Goal: Task Accomplishment & Management: Manage account settings

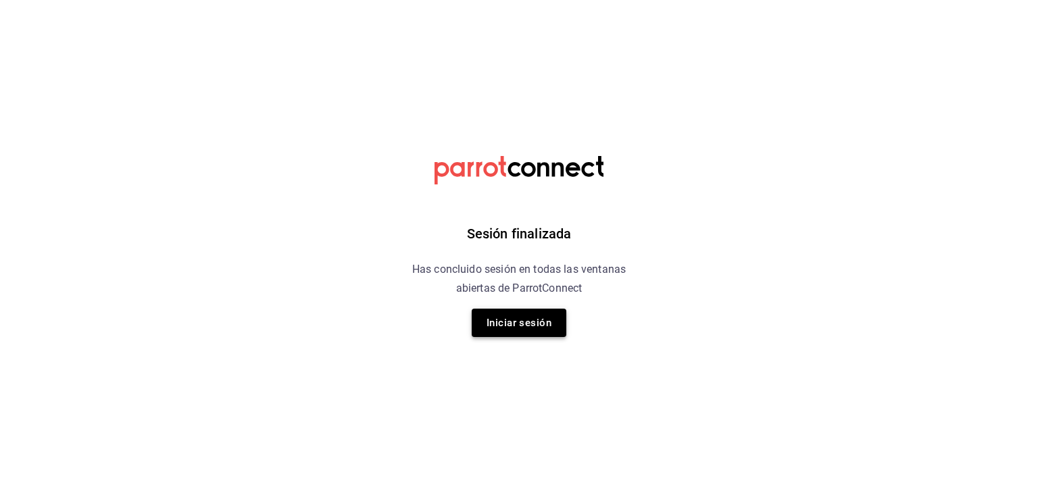
click at [520, 330] on button "Iniciar sesión" at bounding box center [519, 323] width 95 height 28
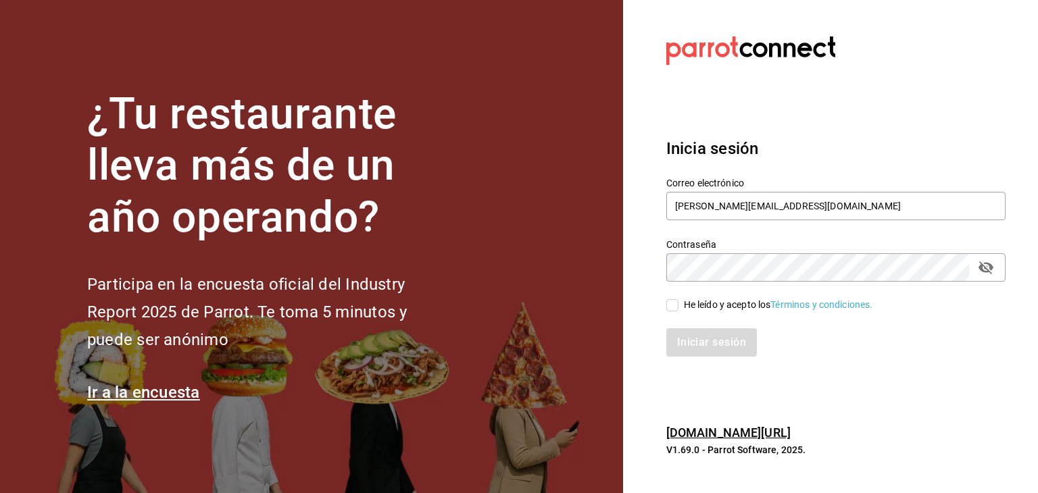
click at [676, 303] on input "He leído y acepto los Términos y condiciones." at bounding box center [672, 305] width 12 height 12
checkbox input "true"
click at [692, 332] on button "Iniciar sesión" at bounding box center [712, 342] width 92 height 28
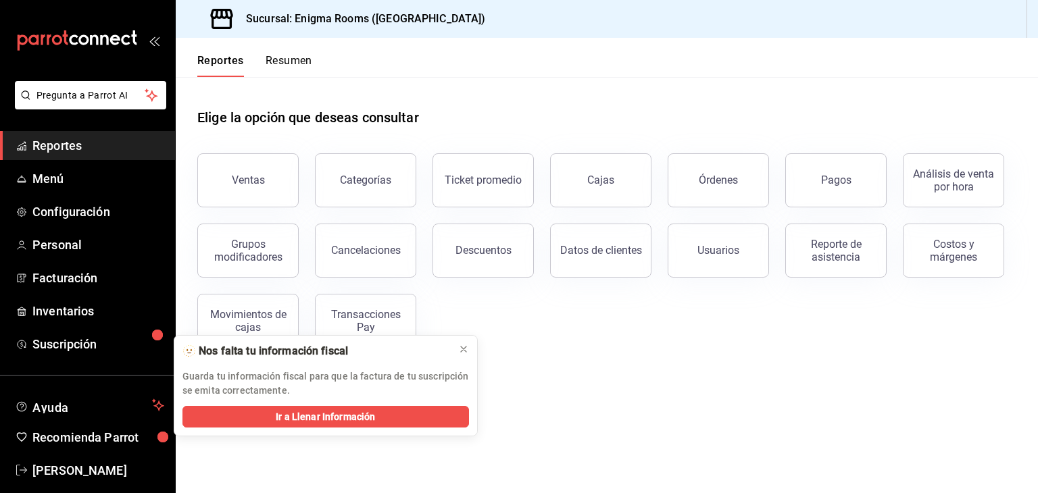
click at [650, 385] on main "Elige la opción que deseas consultar Ventas Categorías Ticket promedio Cajas Ór…" at bounding box center [607, 285] width 862 height 416
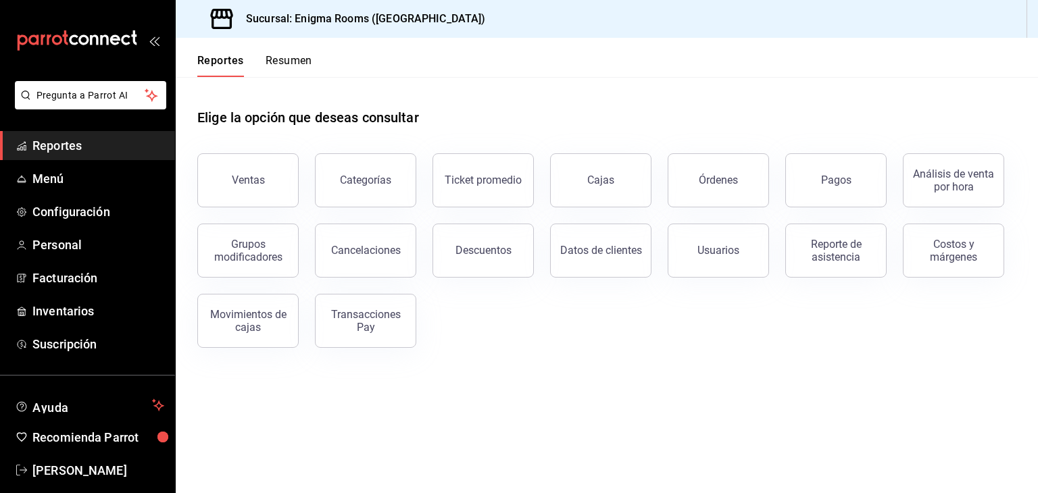
click at [424, 437] on main "Elige la opción que deseas consultar Ventas Categorías Ticket promedio Cajas Ór…" at bounding box center [607, 285] width 862 height 416
click at [93, 333] on link "Suscripción" at bounding box center [87, 344] width 175 height 29
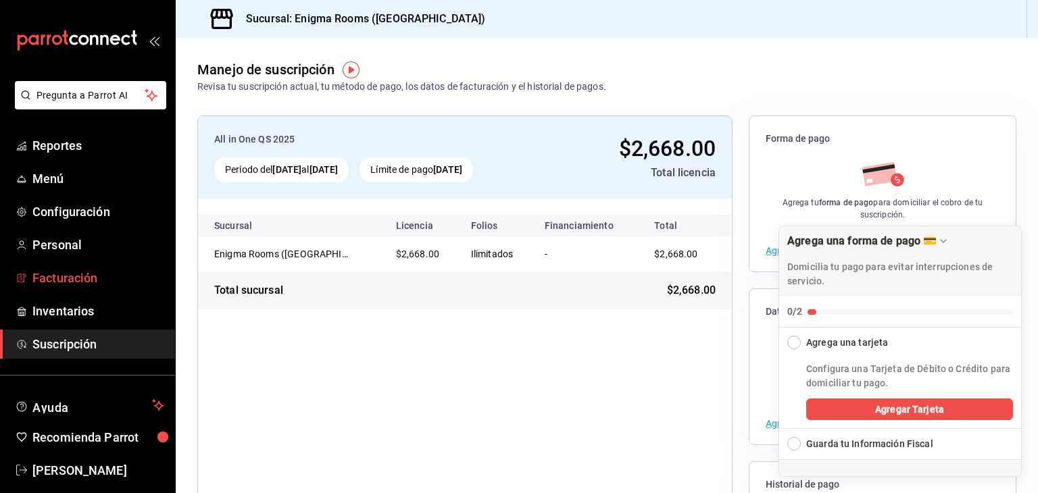
click at [76, 284] on span "Facturación" at bounding box center [98, 278] width 132 height 18
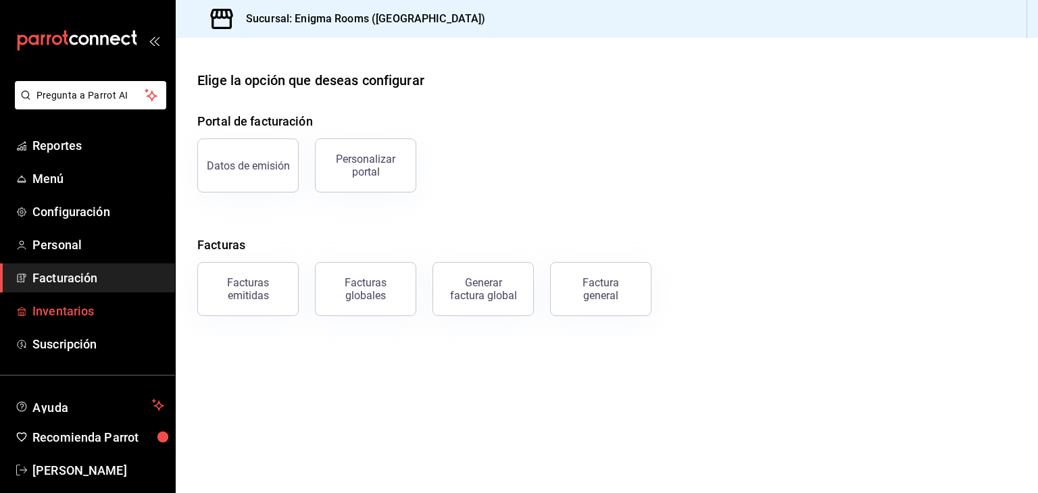
click at [72, 314] on span "Inventarios" at bounding box center [98, 311] width 132 height 18
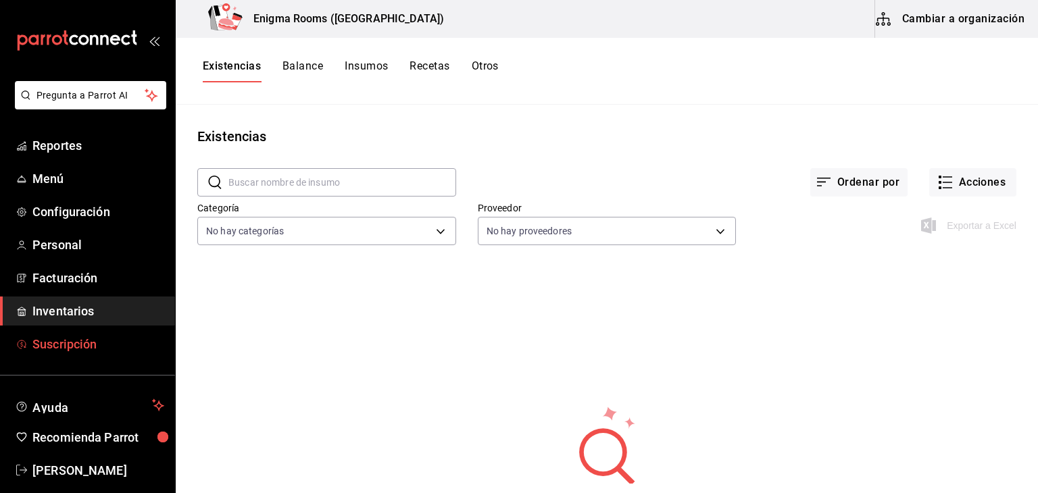
click at [84, 345] on span "Suscripción" at bounding box center [98, 344] width 132 height 18
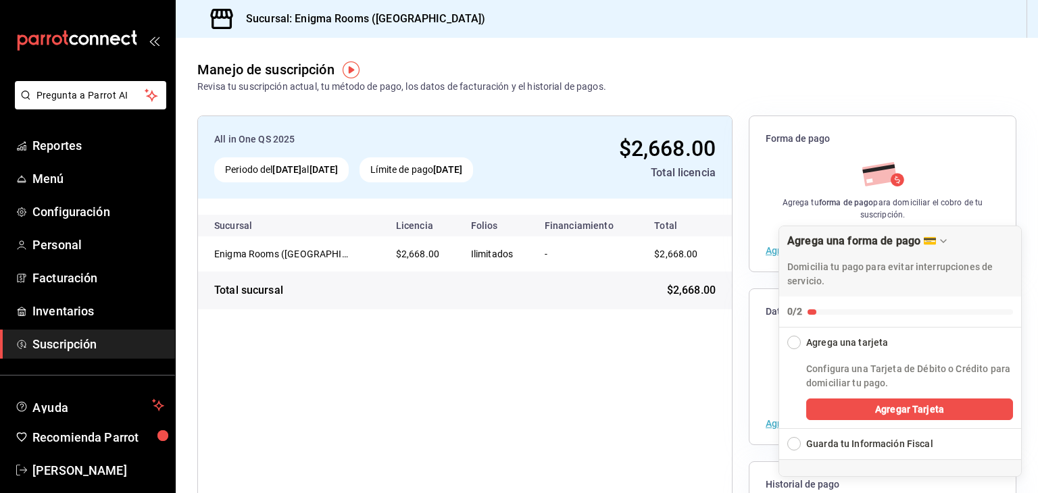
scroll to position [16, 0]
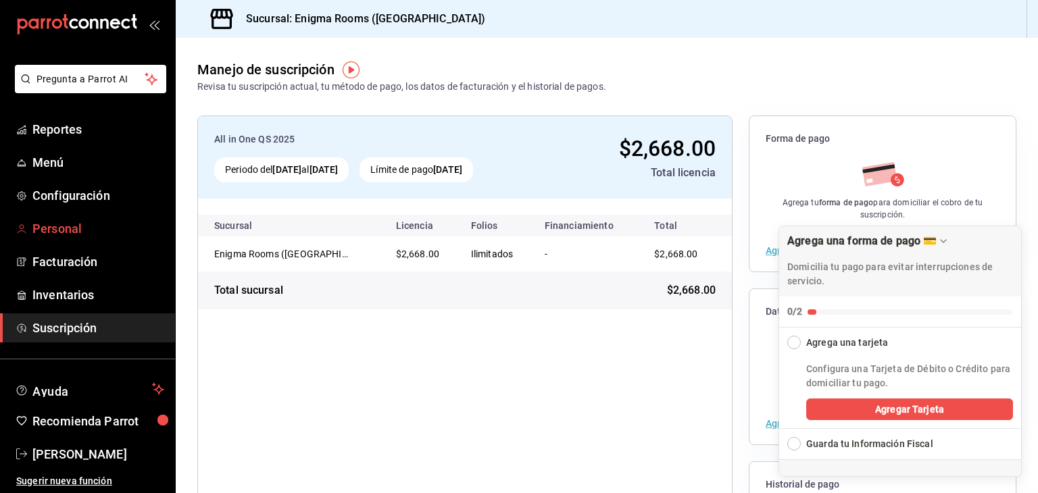
click at [82, 221] on span "Personal" at bounding box center [98, 229] width 132 height 18
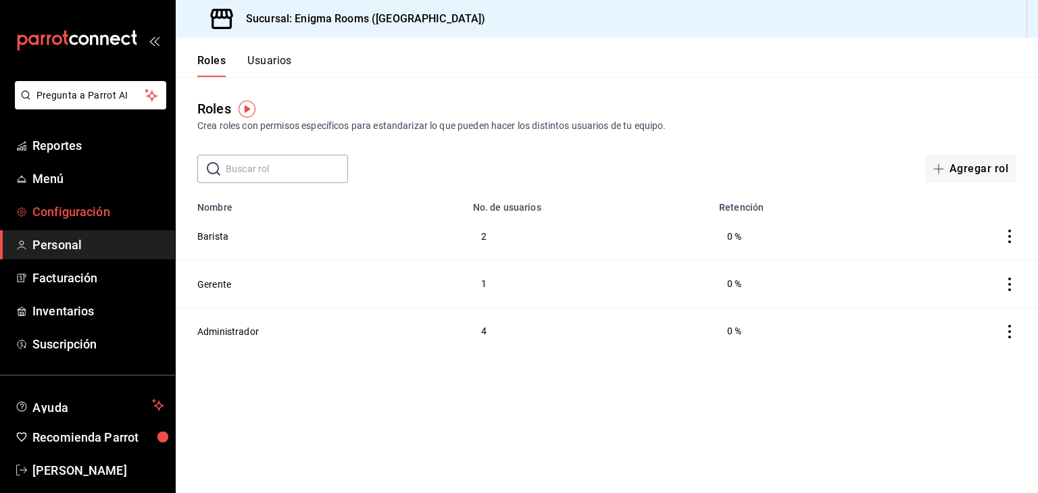
click at [97, 217] on span "Configuración" at bounding box center [98, 212] width 132 height 18
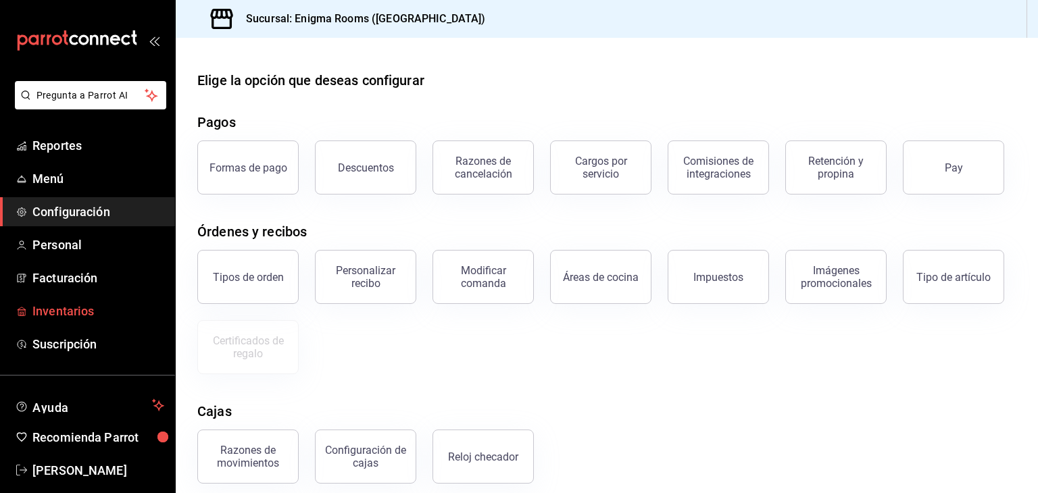
click at [89, 306] on span "Inventarios" at bounding box center [98, 311] width 132 height 18
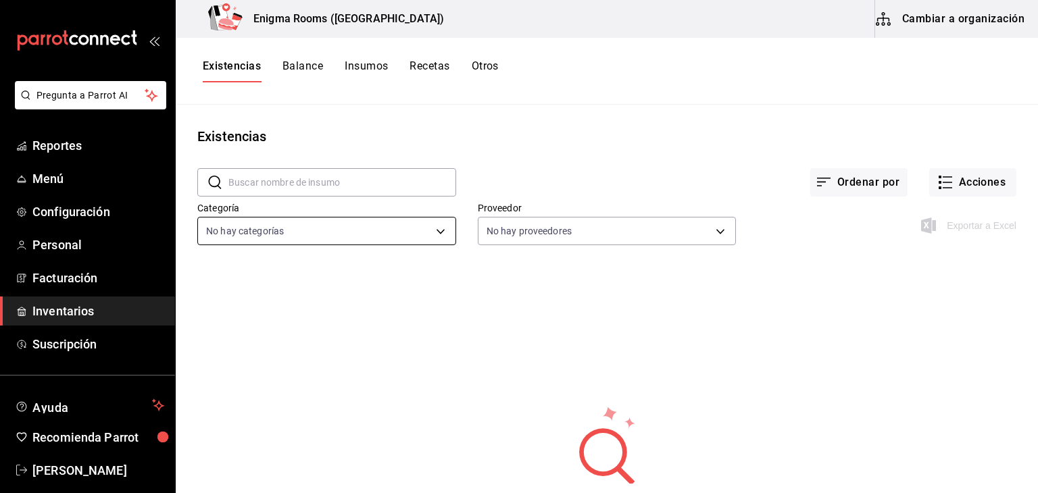
click at [441, 232] on body "Pregunta a Parrot AI Reportes Menú Configuración Personal Facturación Inventari…" at bounding box center [519, 242] width 1038 height 484
click at [560, 84] on div at bounding box center [519, 246] width 1038 height 493
click at [705, 233] on body "Pregunta a Parrot AI Reportes Menú Configuración Personal Facturación Inventari…" at bounding box center [519, 242] width 1038 height 484
click at [676, 174] on div at bounding box center [519, 246] width 1038 height 493
click at [312, 68] on button "Balance" at bounding box center [302, 70] width 41 height 23
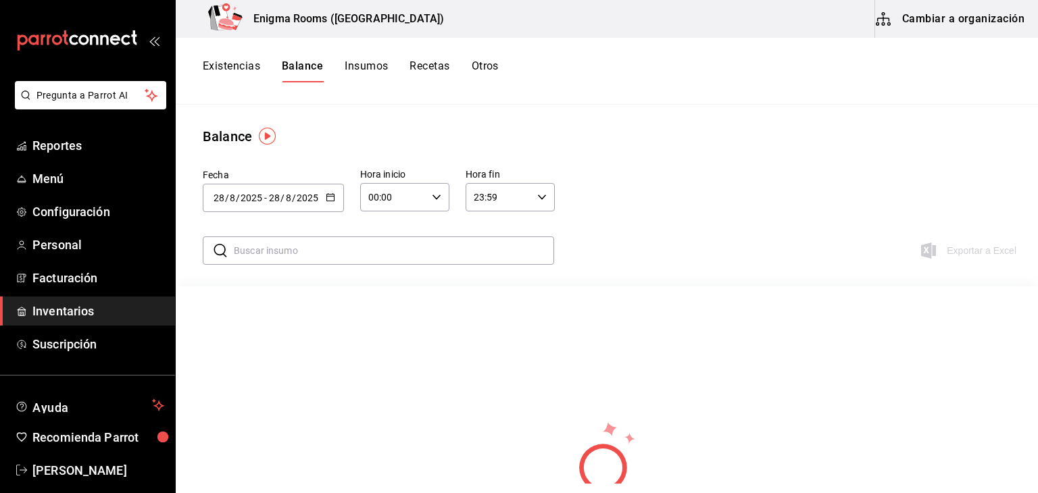
click at [230, 73] on button "Existencias" at bounding box center [231, 70] width 57 height 23
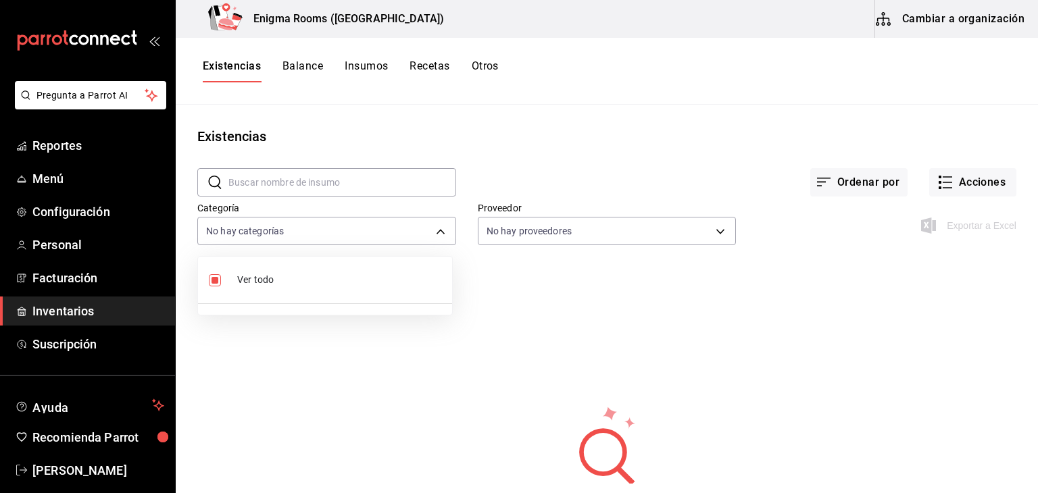
click at [420, 239] on body "Pregunta a Parrot AI Reportes Menú Configuración Personal Facturación Inventari…" at bounding box center [519, 242] width 1038 height 484
click at [209, 277] on input "checkbox" at bounding box center [215, 280] width 12 height 12
click at [212, 279] on input "checkbox" at bounding box center [215, 280] width 12 height 12
checkbox input "true"
click at [678, 233] on div at bounding box center [519, 246] width 1038 height 493
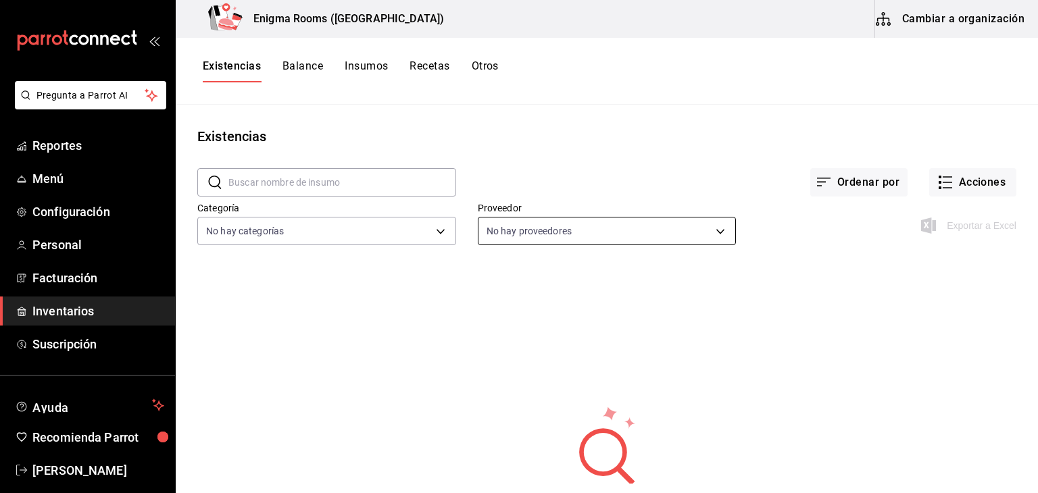
click at [711, 227] on body "Pregunta a Parrot AI Reportes Menú Configuración Personal Facturación Inventari…" at bounding box center [519, 242] width 1038 height 484
click at [701, 276] on span "Ver todo" at bounding box center [616, 280] width 204 height 14
click at [662, 166] on div at bounding box center [519, 246] width 1038 height 493
click at [314, 67] on button "Balance" at bounding box center [302, 70] width 41 height 23
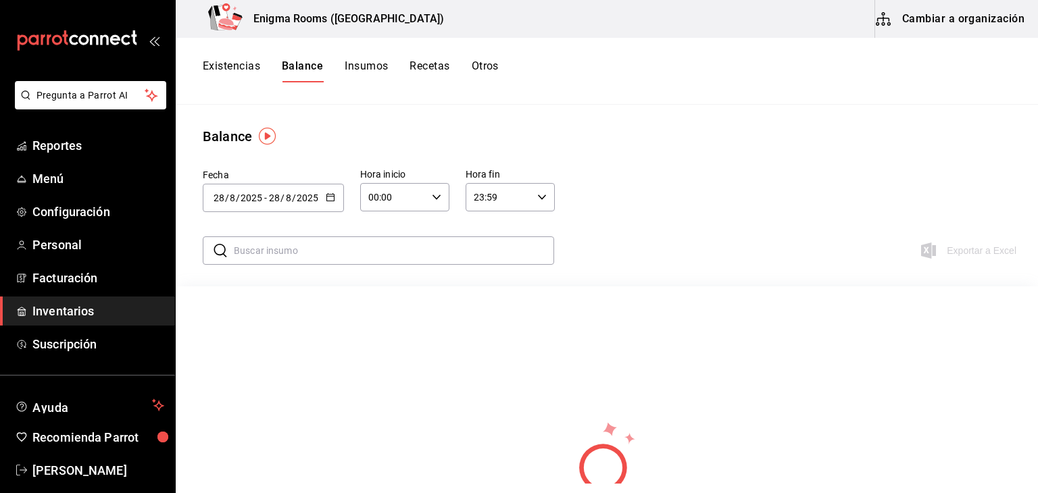
click at [332, 199] on icon "button" at bounding box center [330, 197] width 9 height 9
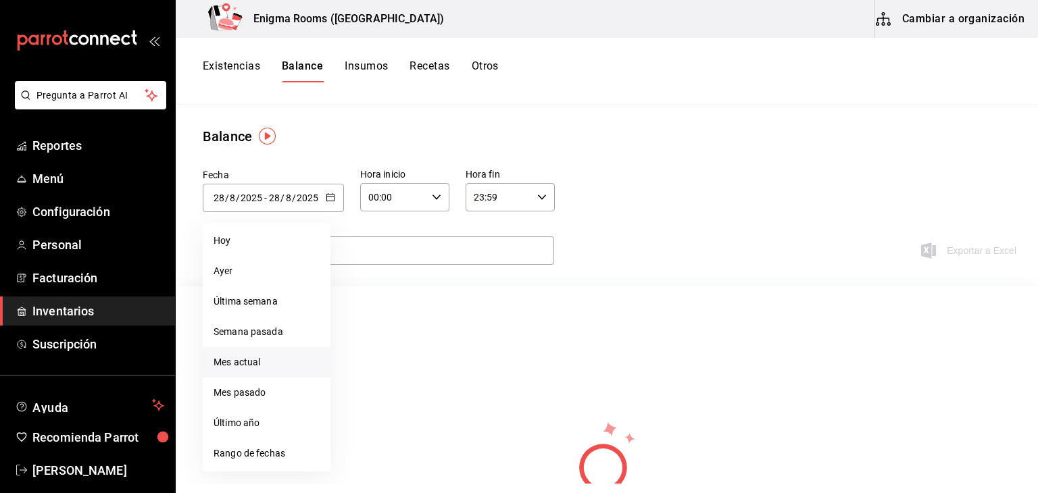
click at [277, 358] on li "Mes actual" at bounding box center [267, 362] width 128 height 30
type input "[DATE]"
type input "1"
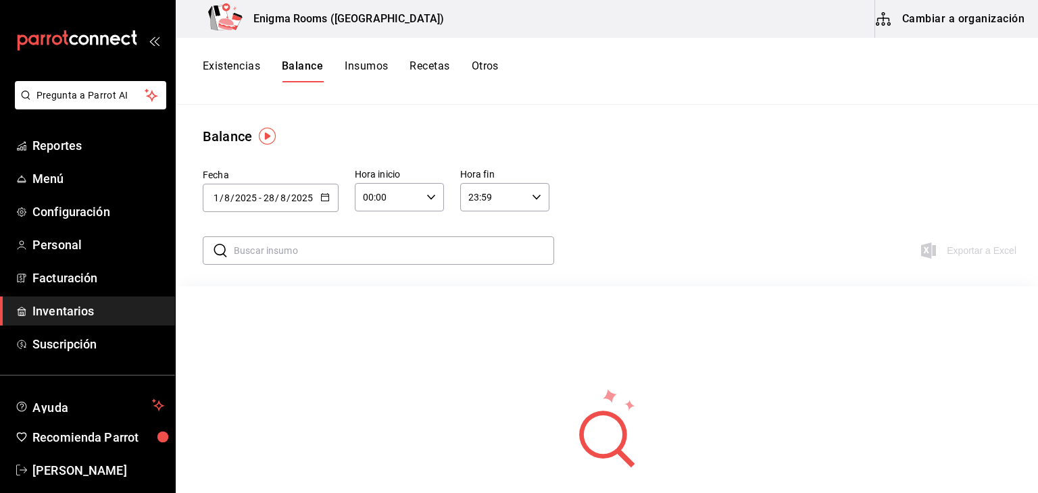
click at [376, 71] on button "Insumos" at bounding box center [366, 70] width 43 height 23
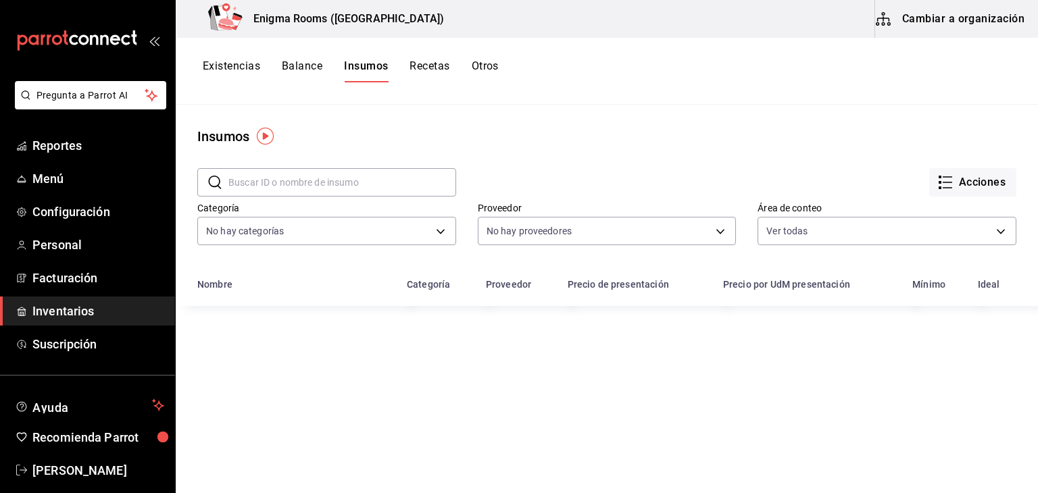
click at [408, 67] on div "Existencias Balance Insumos Recetas Otros" at bounding box center [351, 70] width 296 height 23
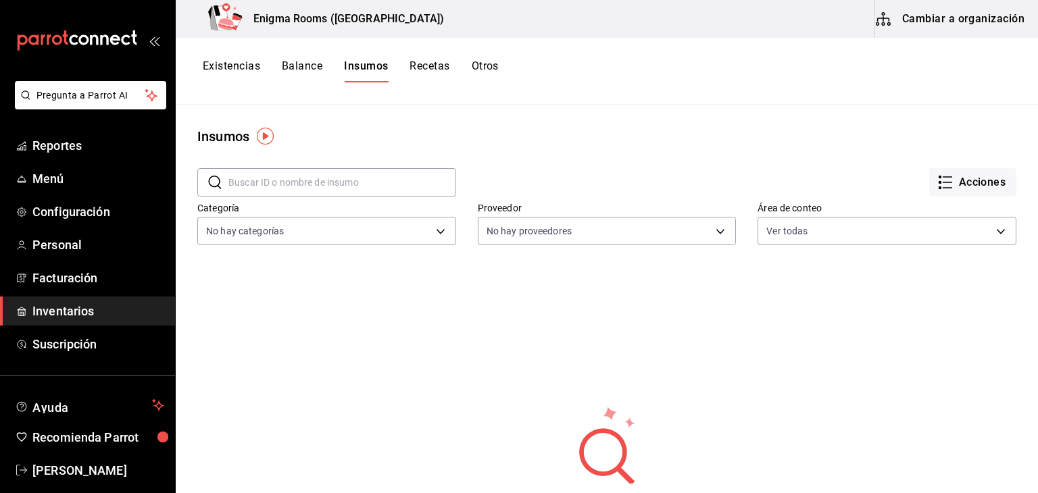
click at [491, 68] on button "Otros" at bounding box center [485, 70] width 27 height 23
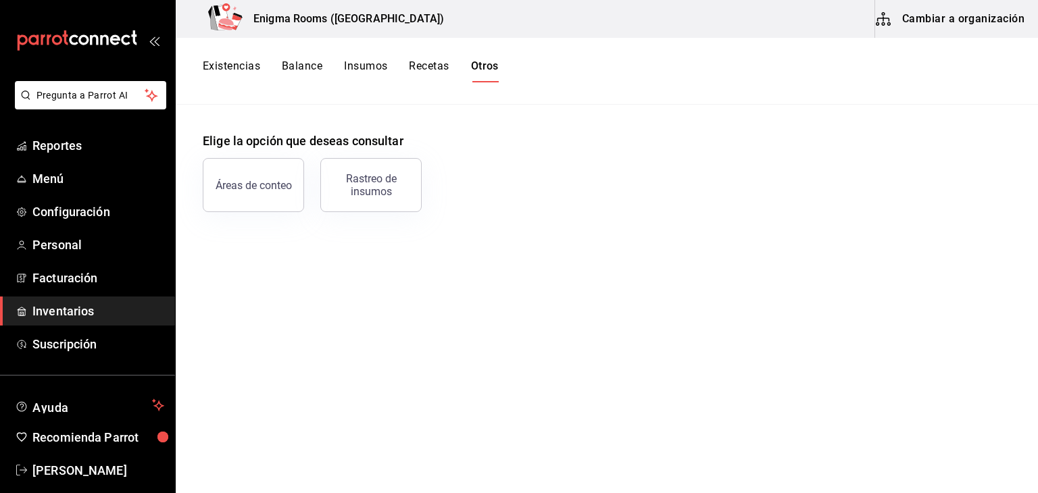
click at [448, 69] on button "Recetas" at bounding box center [429, 70] width 40 height 23
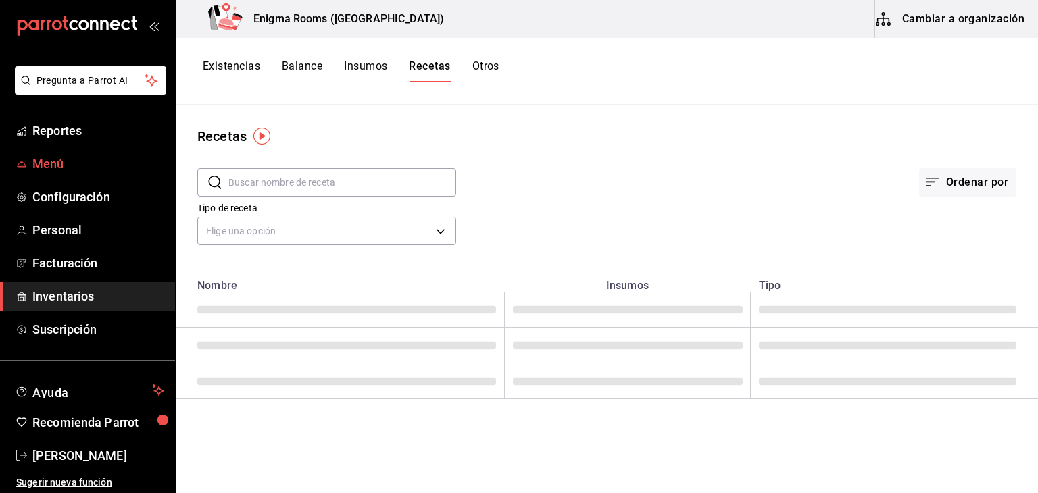
scroll to position [16, 0]
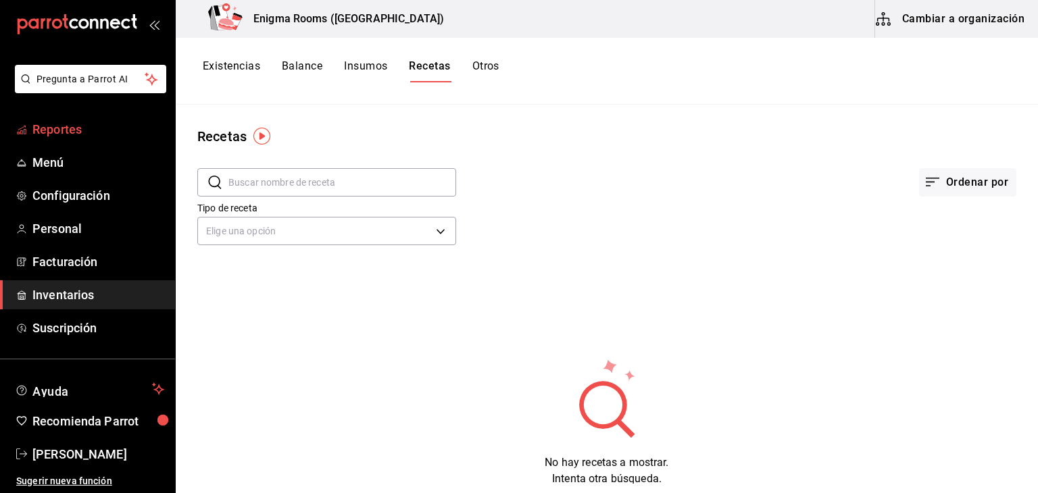
click at [75, 131] on span "Reportes" at bounding box center [98, 129] width 132 height 18
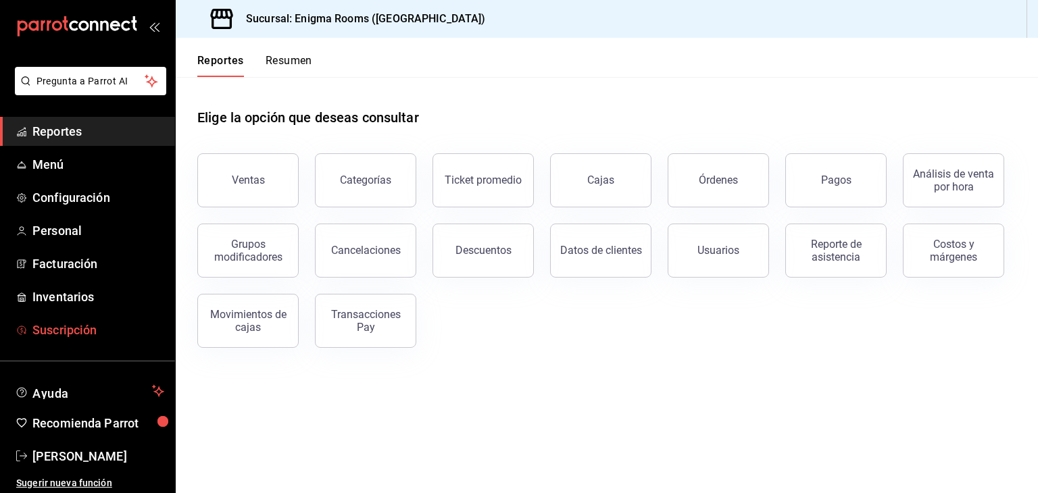
scroll to position [16, 0]
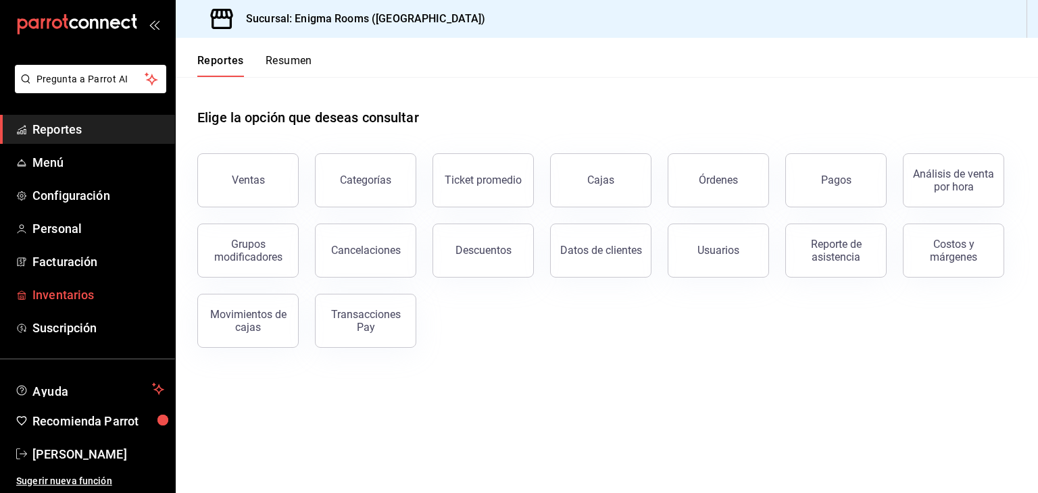
click at [81, 303] on span "Inventarios" at bounding box center [98, 295] width 132 height 18
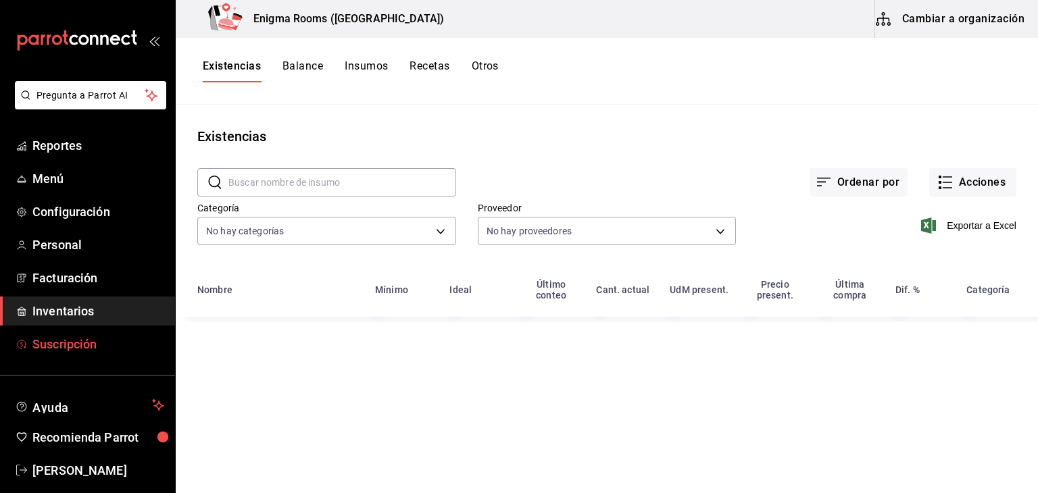
click at [95, 349] on span "Suscripción" at bounding box center [98, 344] width 132 height 18
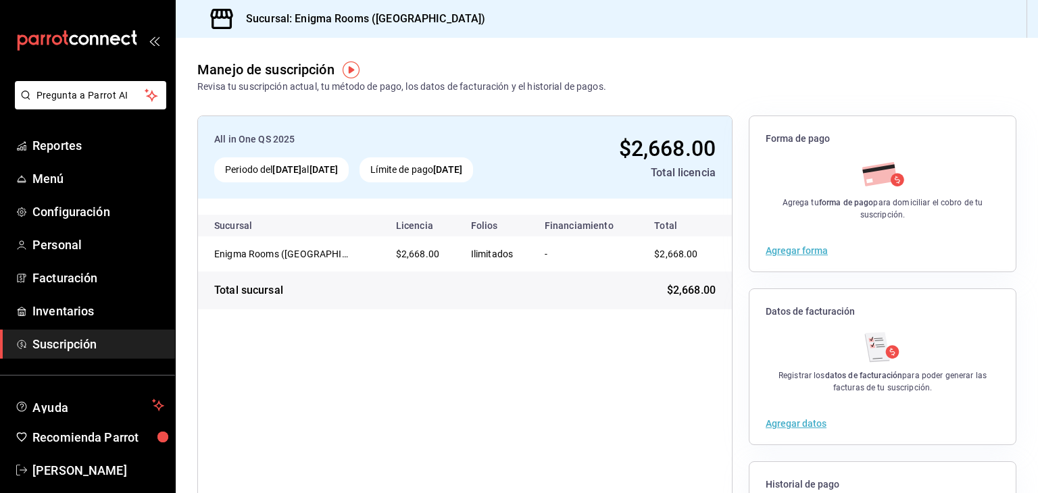
drag, startPoint x: 481, startPoint y: 166, endPoint x: 563, endPoint y: 163, distance: 81.8
click at [541, 163] on div "Periodo del [DATE] al [DATE] Límite de pago [DATE]" at bounding box center [377, 169] width 326 height 25
click at [587, 179] on div "Total licencia" at bounding box center [633, 173] width 164 height 16
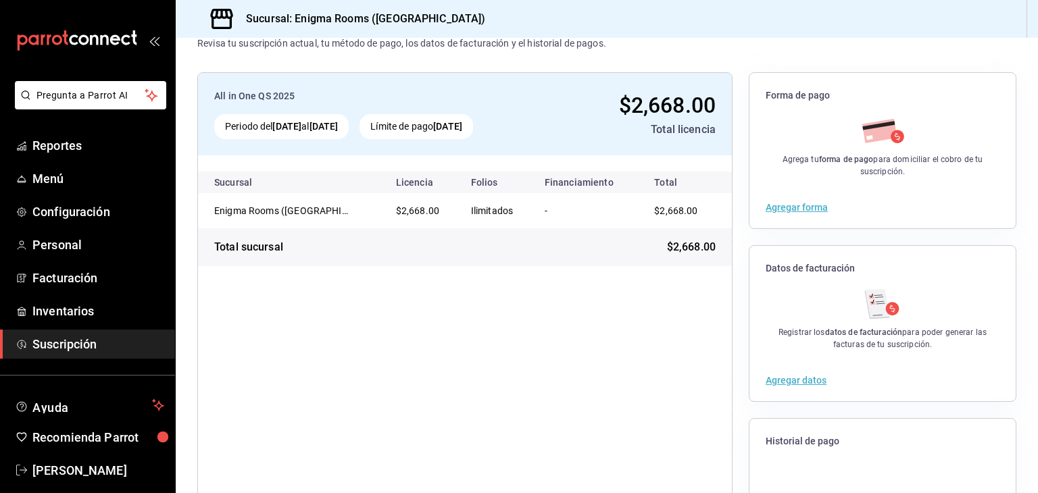
scroll to position [68, 0]
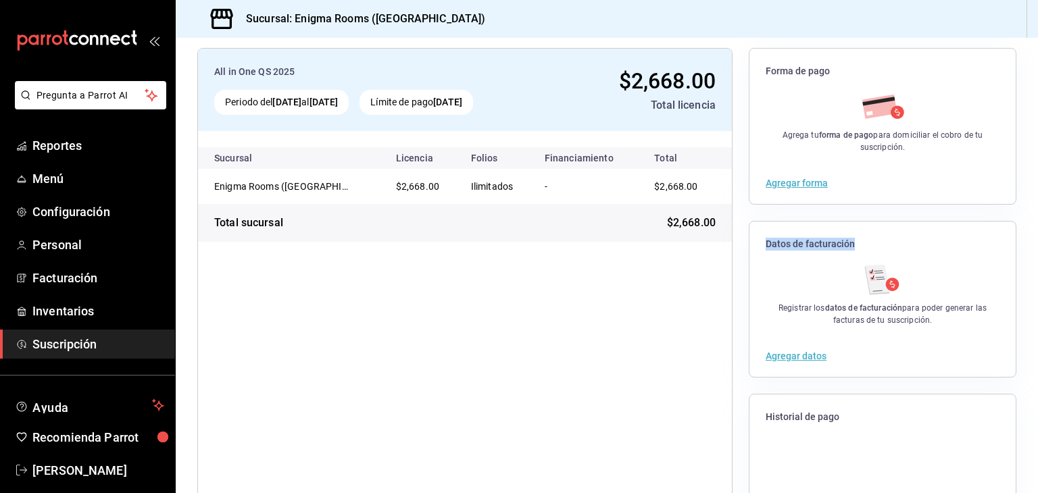
drag, startPoint x: 860, startPoint y: 242, endPoint x: 753, endPoint y: 249, distance: 107.0
click at [753, 249] on div "Datos de facturación" at bounding box center [882, 242] width 266 height 41
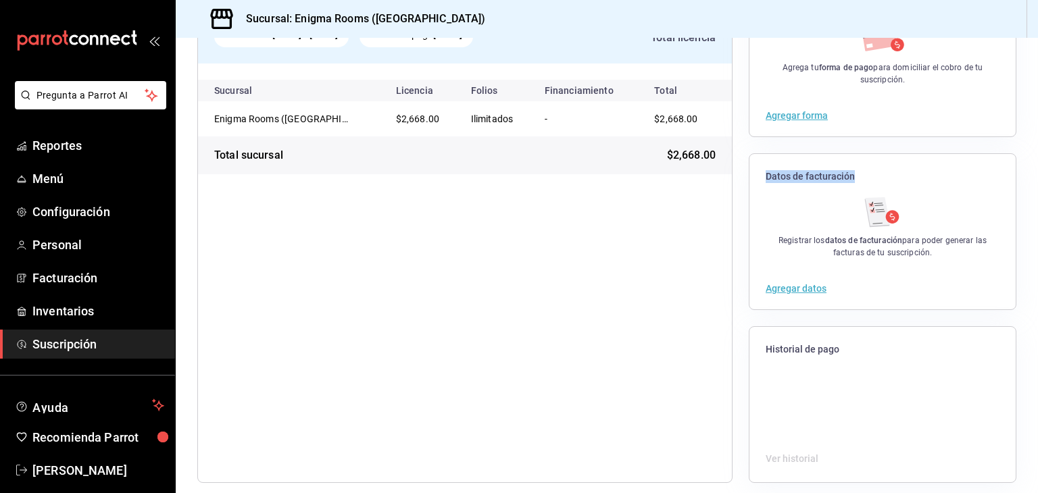
scroll to position [146, 0]
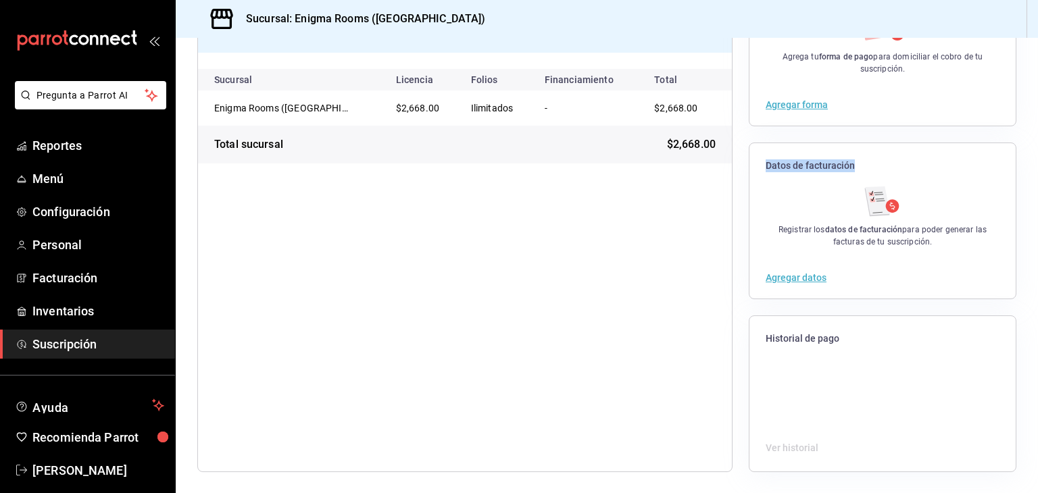
click at [783, 281] on button "Agregar datos" at bounding box center [796, 277] width 61 height 9
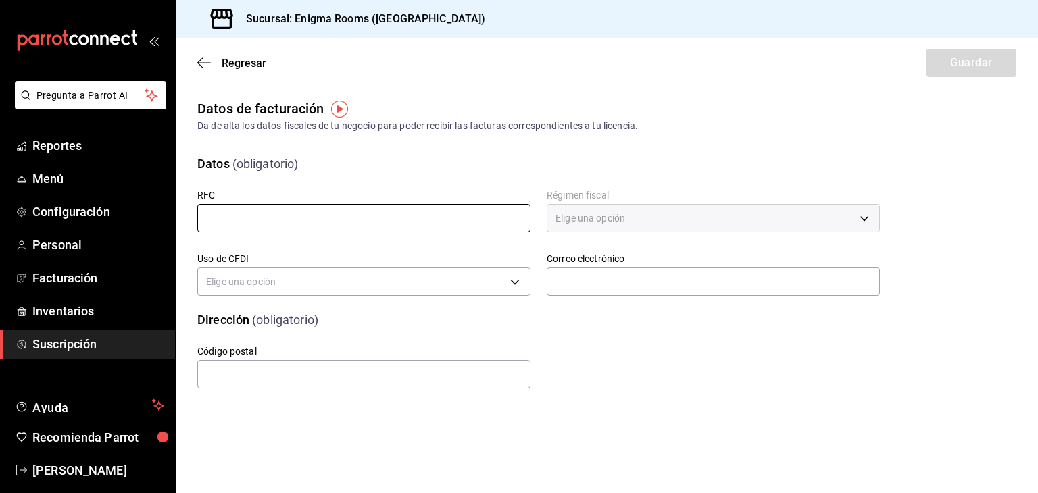
click at [422, 225] on input "text" at bounding box center [363, 218] width 333 height 28
paste input "EXP240311JJ8"
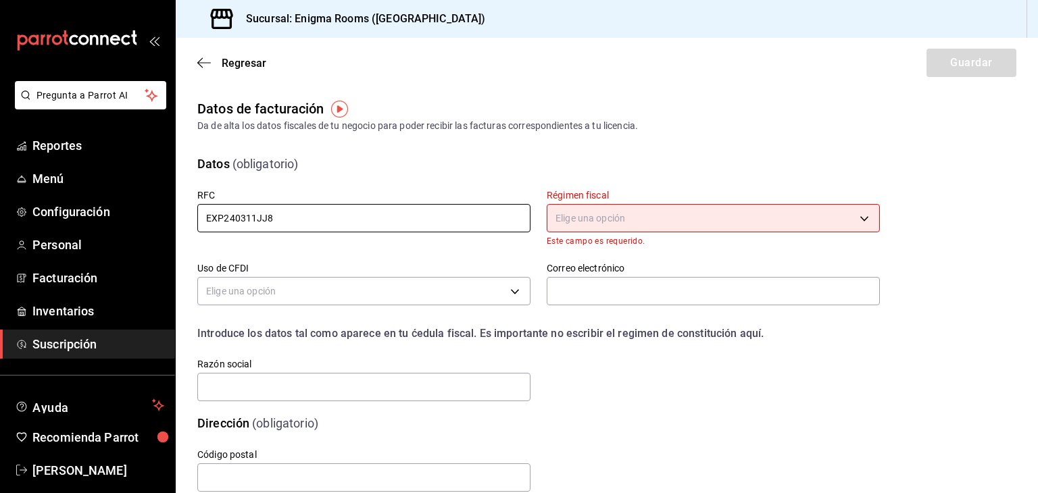
type input "EXP240311JJ8"
click at [752, 228] on body "Pregunta a Parrot AI Reportes Menú Configuración Personal Facturación Inventari…" at bounding box center [519, 246] width 1038 height 493
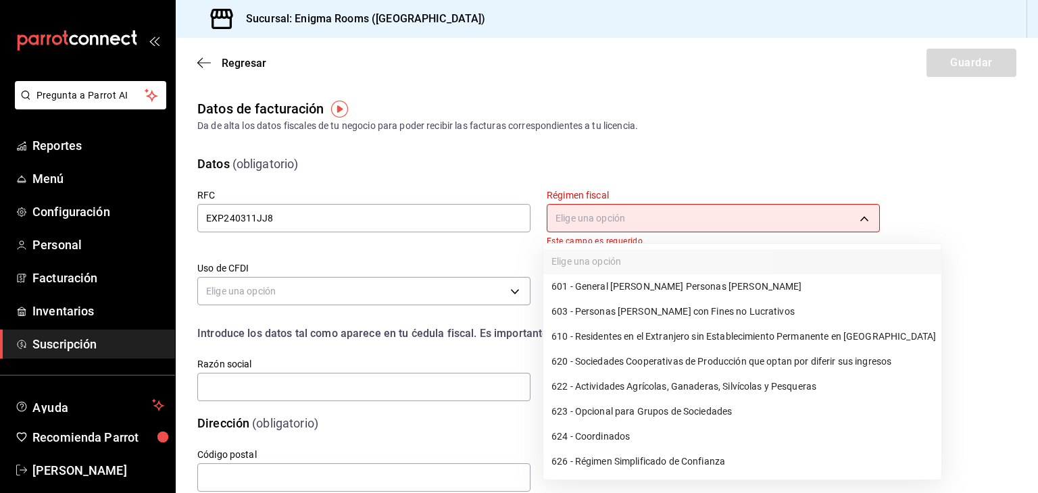
click at [698, 279] on li "601 - General [PERSON_NAME] Personas [PERSON_NAME]" at bounding box center [742, 286] width 398 height 25
type input "601"
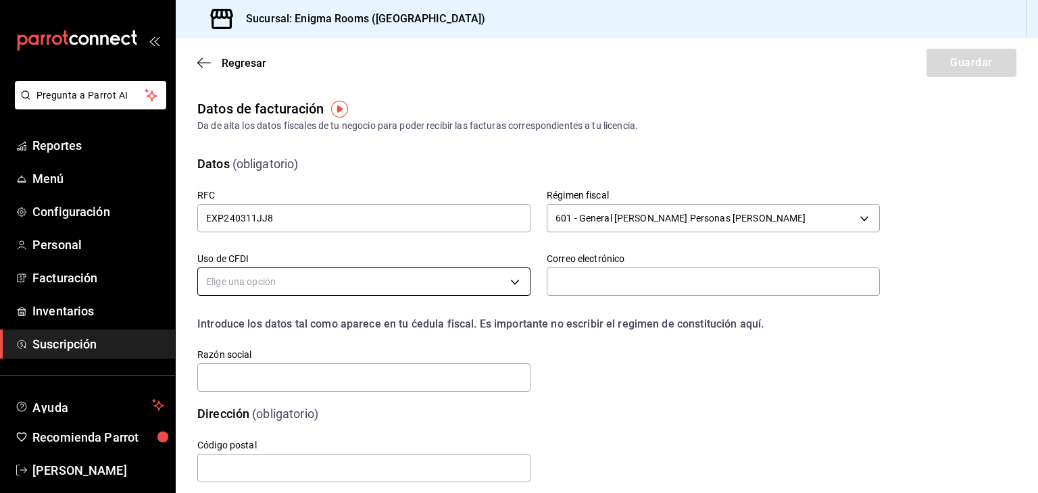
click at [447, 277] on body "Pregunta a Parrot AI Reportes Menú Configuración Personal Facturación Inventari…" at bounding box center [519, 246] width 1038 height 493
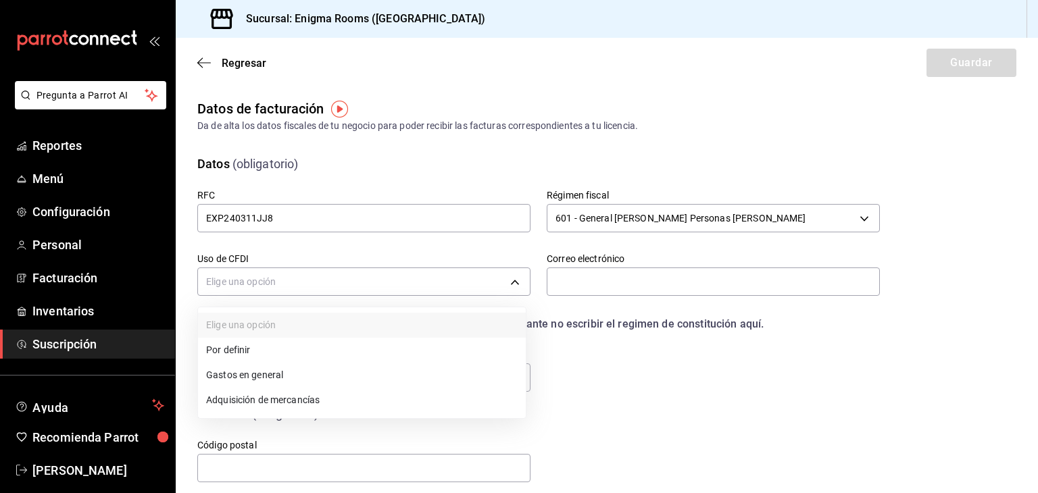
click at [444, 378] on li "Gastos en general" at bounding box center [362, 375] width 328 height 25
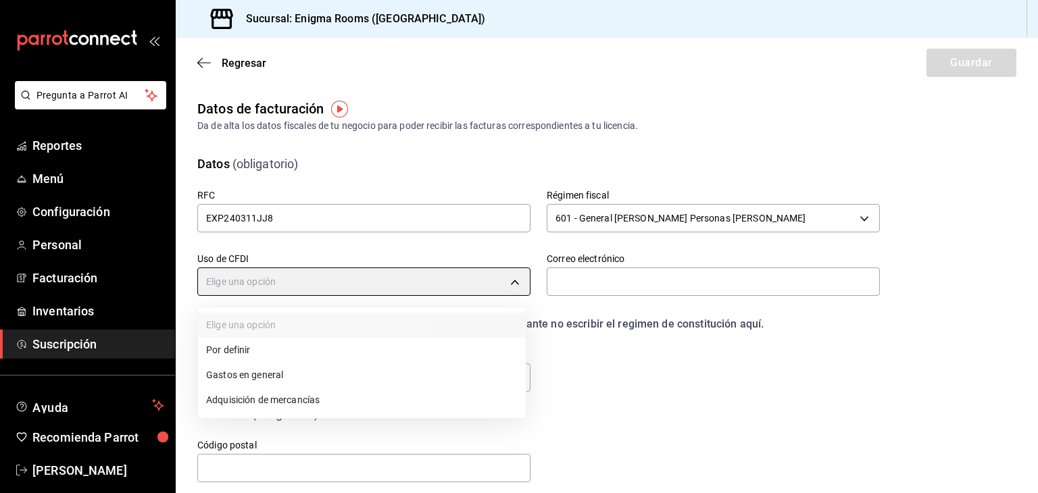
type input "G03"
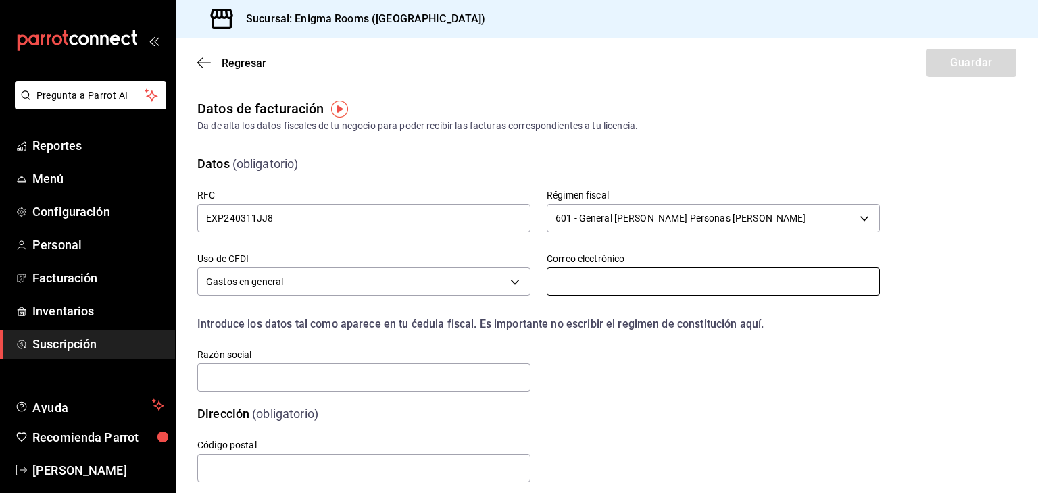
click at [636, 284] on input "text" at bounding box center [713, 282] width 333 height 28
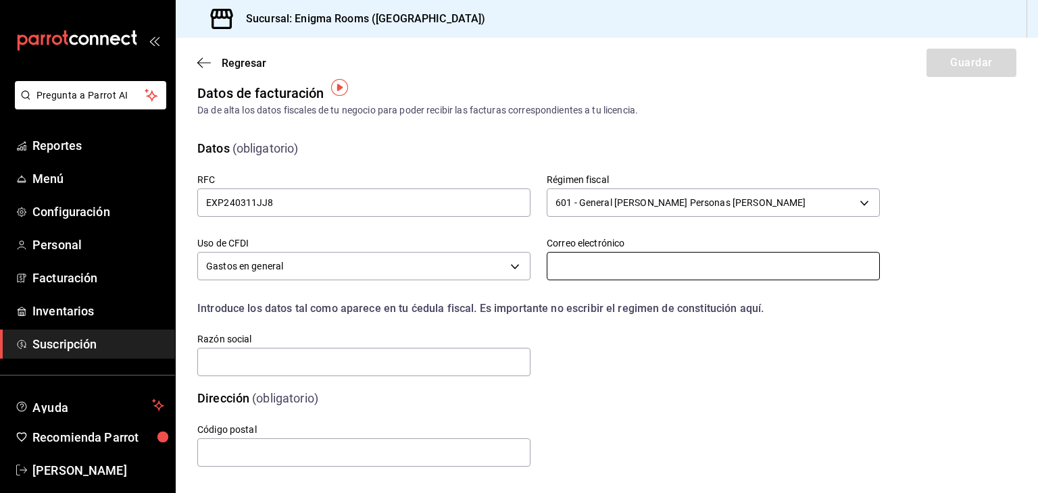
scroll to position [24, 0]
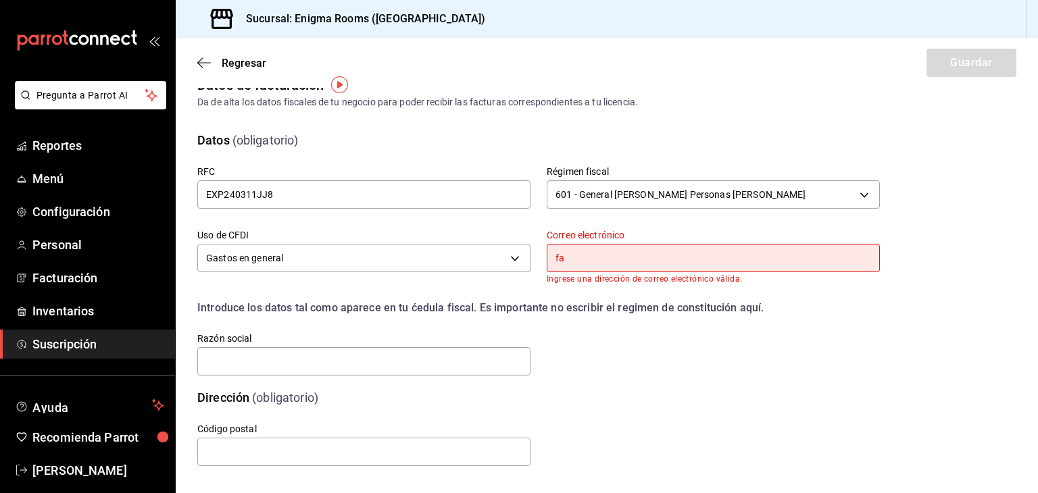
type input "f"
paste input "[EMAIL_ADDRESS][DOMAIN_NAME]"
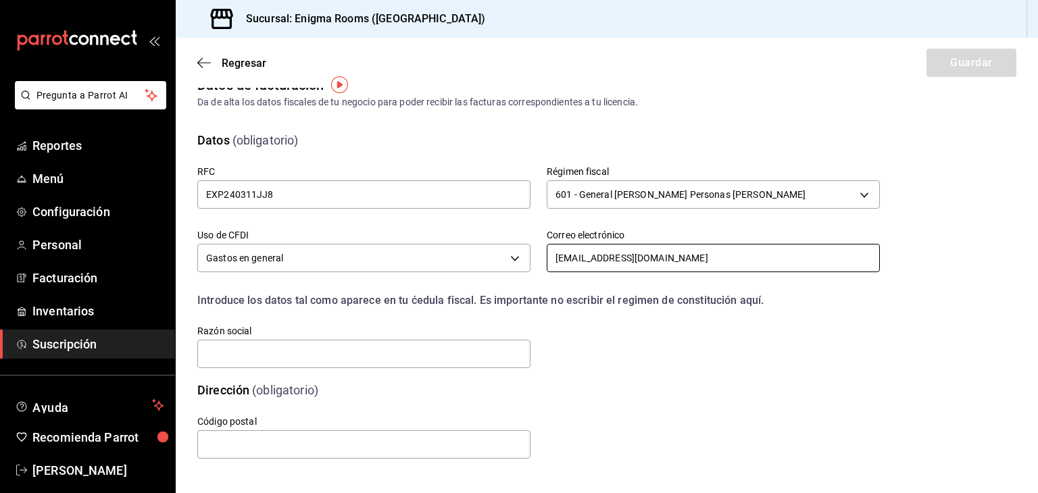
type input "[EMAIL_ADDRESS][DOMAIN_NAME]"
click at [702, 372] on div "Dirección (obligatorio)" at bounding box center [530, 382] width 699 height 34
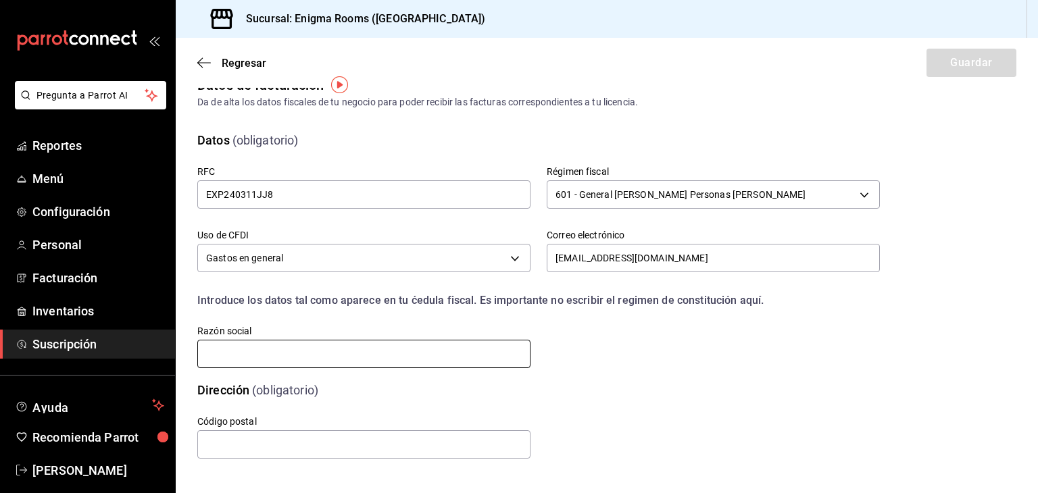
click at [464, 359] on input "text" at bounding box center [363, 354] width 333 height 28
drag, startPoint x: 464, startPoint y: 359, endPoint x: 645, endPoint y: 382, distance: 182.0
click at [466, 356] on input "ENIGM" at bounding box center [363, 354] width 333 height 28
click at [735, 383] on div "Código postal" at bounding box center [522, 422] width 715 height 78
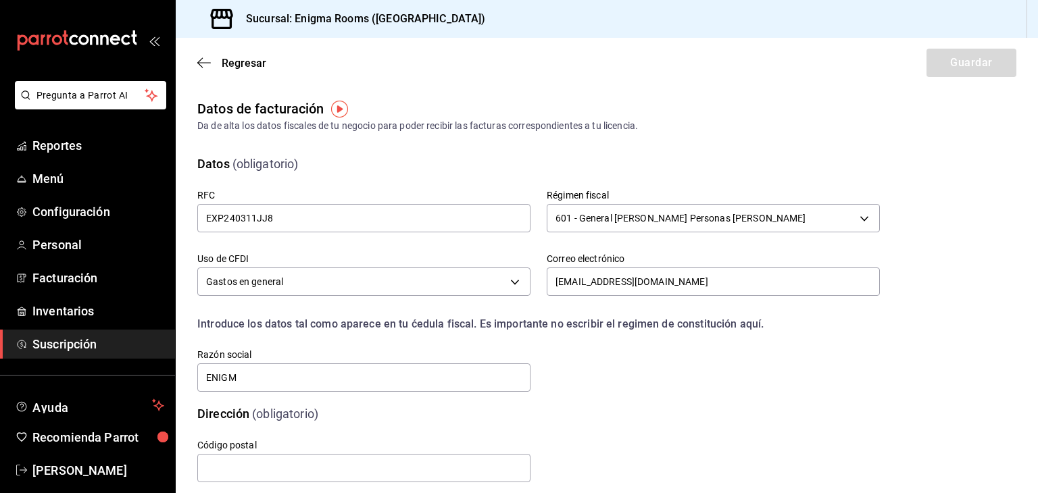
click at [735, 383] on div "RFC EXP240311JJ8 Régimen fiscal 601 - General [PERSON_NAME] Personas [PERSON_NA…" at bounding box center [522, 275] width 715 height 237
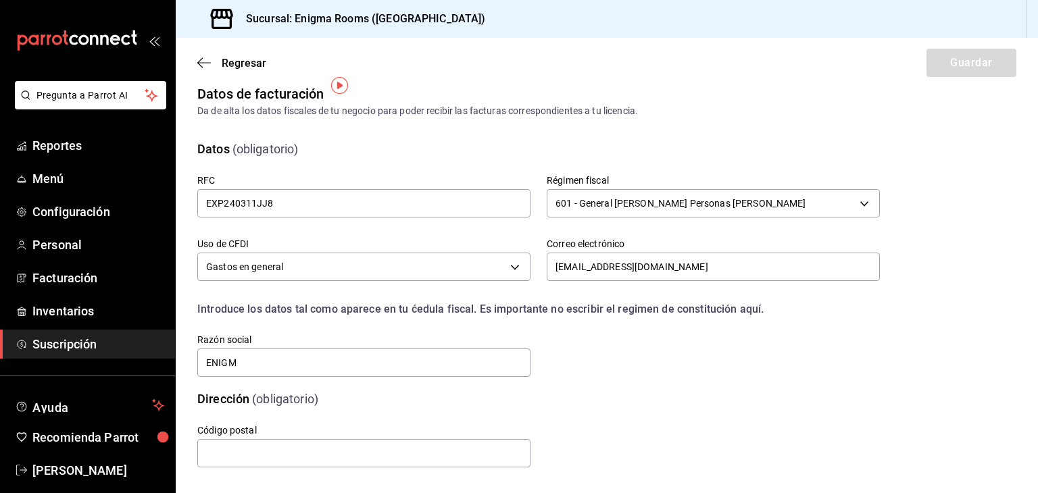
scroll to position [24, 0]
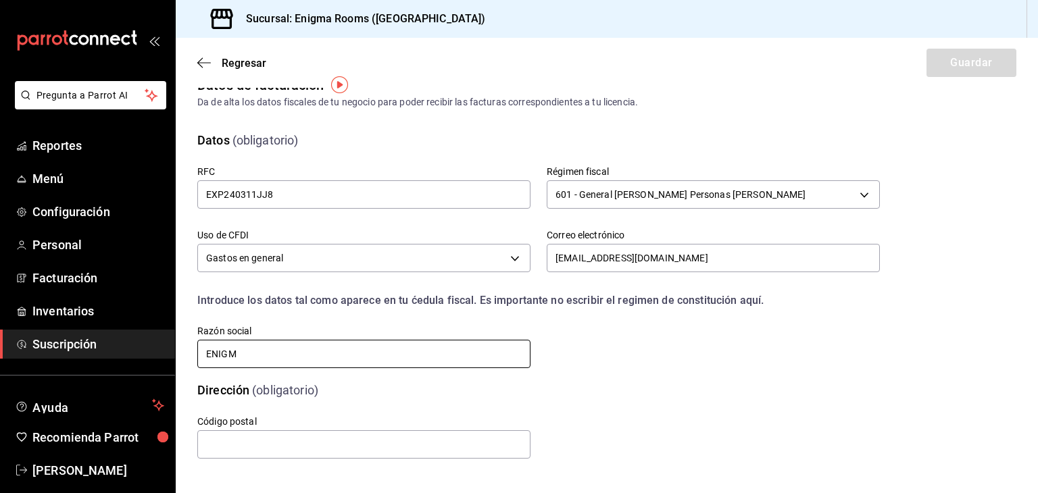
click at [264, 362] on input "ENIGM" at bounding box center [363, 354] width 333 height 28
type input "E"
type input "ENIGMA XP"
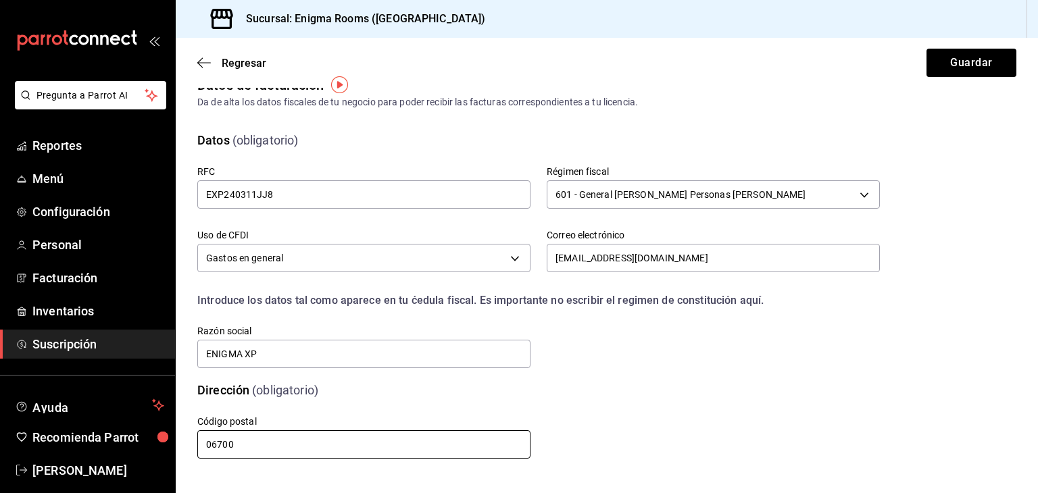
type input "06700"
click at [638, 447] on div "Código postal 06700" at bounding box center [522, 422] width 715 height 78
click at [649, 389] on div "Código postal 06700" at bounding box center [522, 422] width 715 height 78
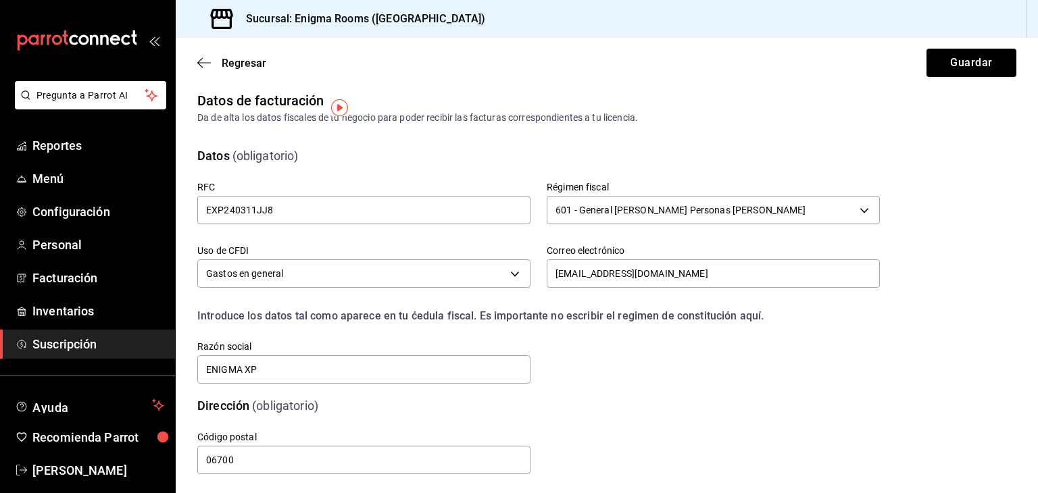
scroll to position [0, 0]
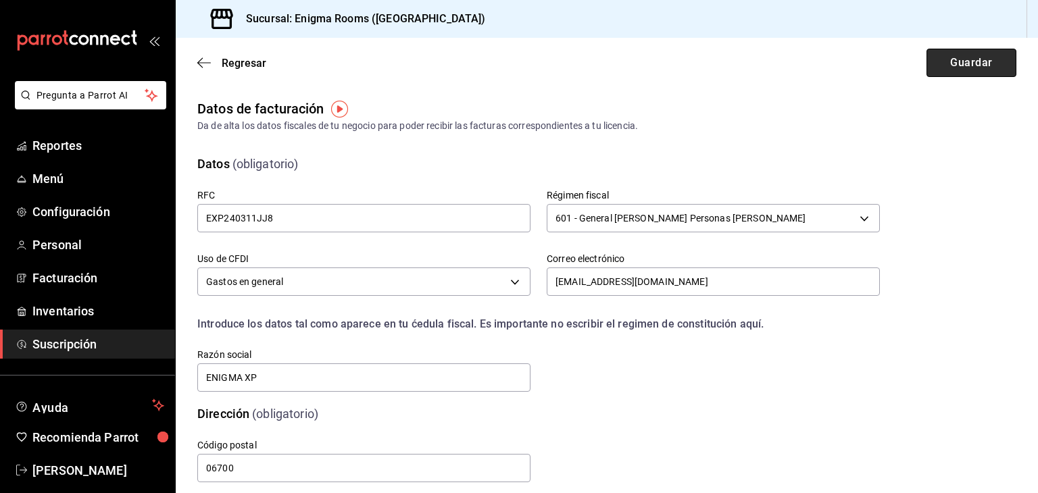
click at [989, 63] on button "Guardar" at bounding box center [971, 63] width 90 height 28
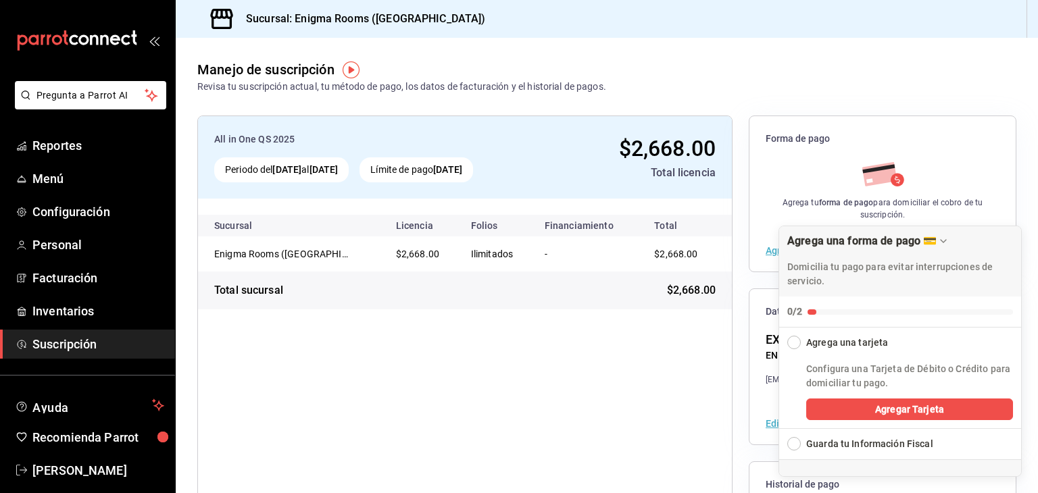
click at [612, 469] on div "All in One QS 2025 Periodo del [DATE] al [DATE] Límite de pago [DATE] $2,668.00…" at bounding box center [464, 367] width 535 height 503
click at [600, 438] on div "All in One QS 2025 Periodo del [DATE] al [DATE] Límite de pago [DATE] $2,668.00…" at bounding box center [464, 367] width 535 height 503
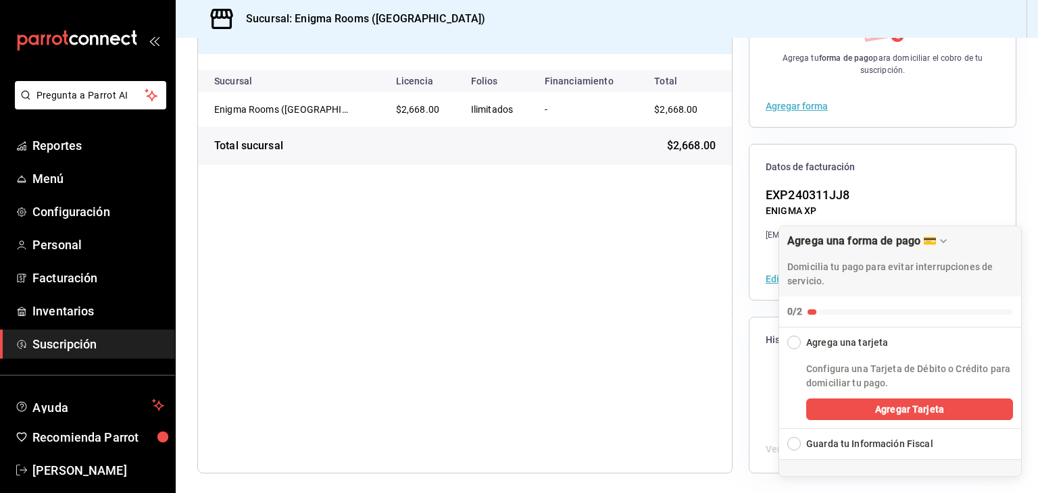
scroll to position [146, 0]
click at [327, 413] on div "All in One QS 2025 Periodo del [DATE] al [DATE] Límite de pago [DATE] $2,668.00…" at bounding box center [464, 221] width 535 height 503
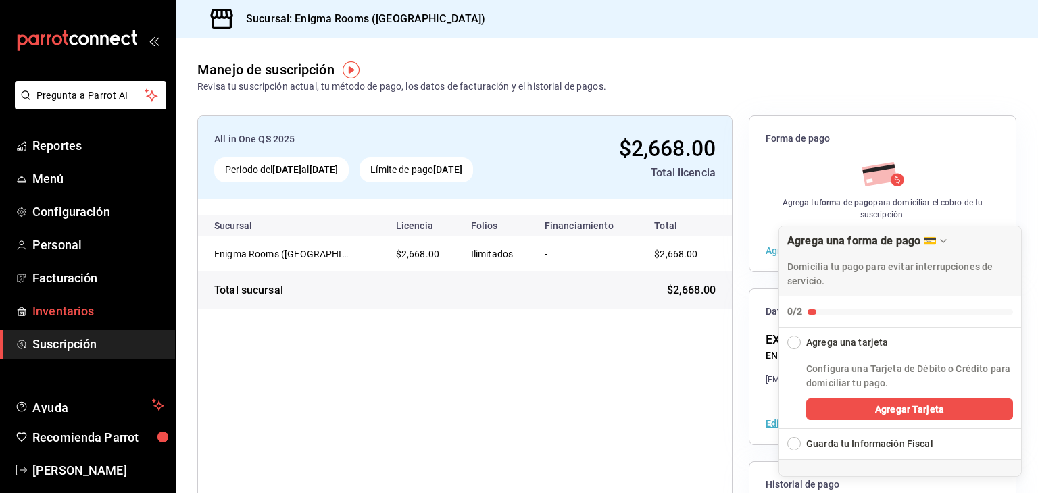
scroll to position [0, 0]
click at [66, 184] on span "Menú" at bounding box center [98, 179] width 132 height 18
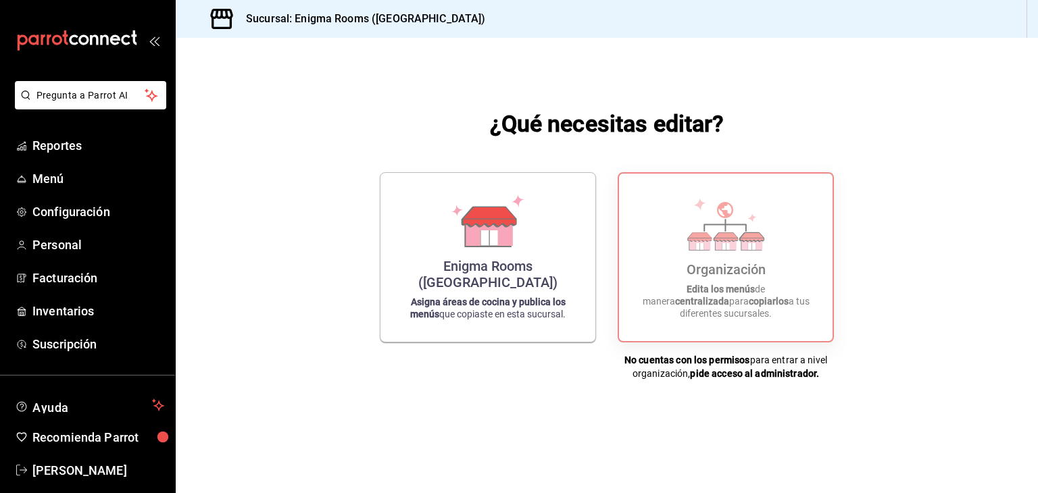
click at [159, 36] on div "mailbox folders" at bounding box center [87, 40] width 175 height 81
click at [153, 40] on icon "open_drawer_menu" at bounding box center [154, 40] width 11 height 11
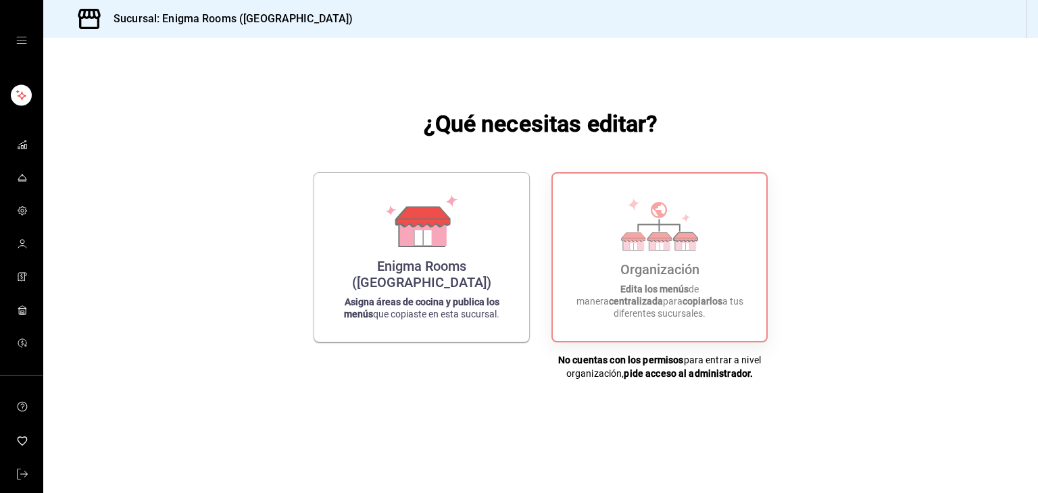
click at [16, 41] on icon "open drawer" at bounding box center [21, 40] width 11 height 11
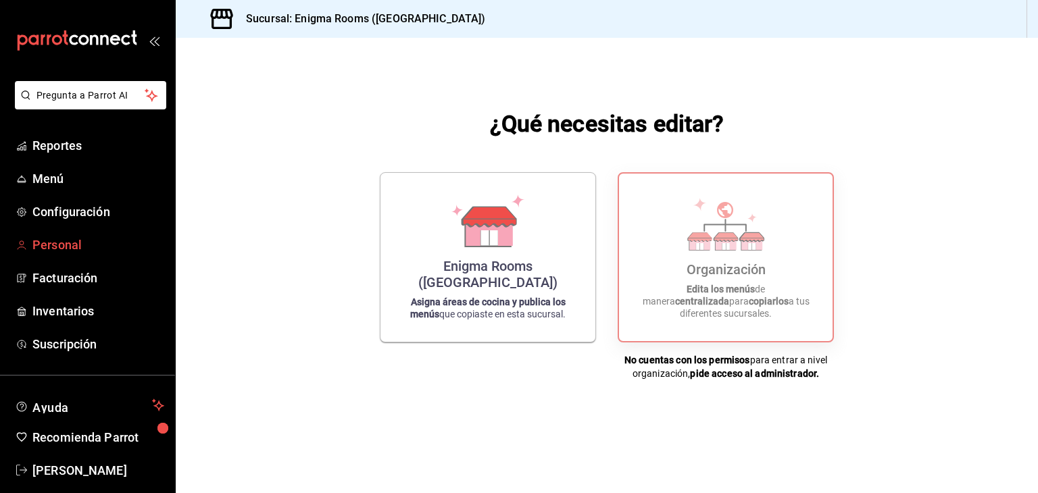
scroll to position [16, 0]
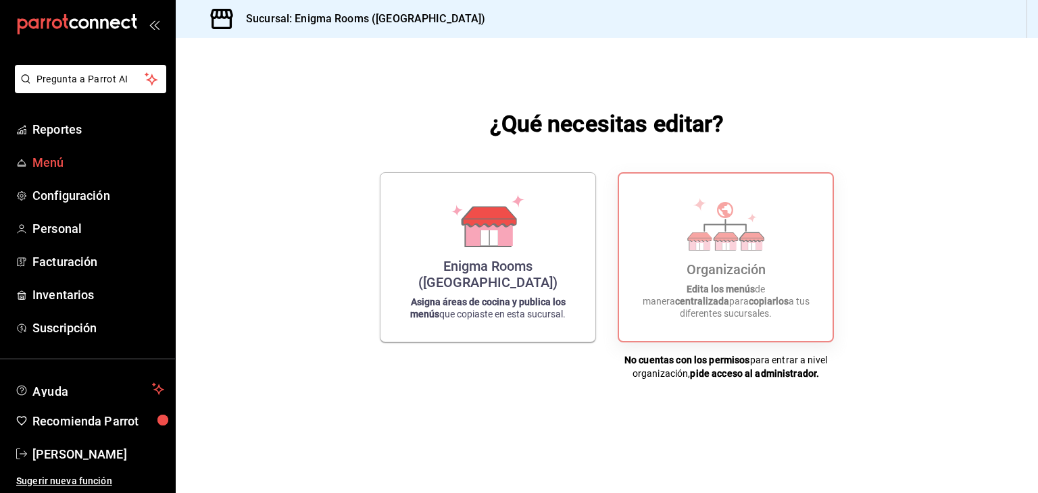
click at [62, 164] on span "Menú" at bounding box center [98, 162] width 132 height 18
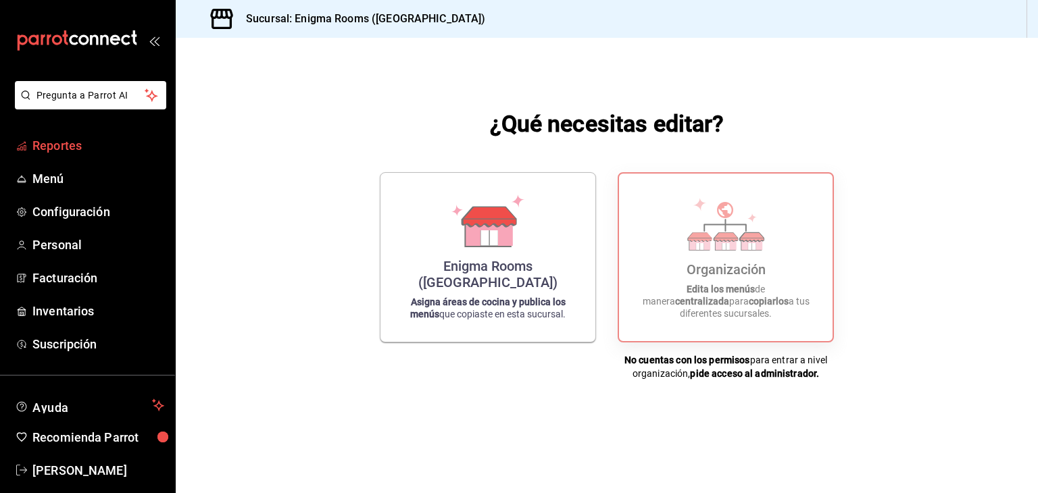
click at [79, 149] on span "Reportes" at bounding box center [98, 146] width 132 height 18
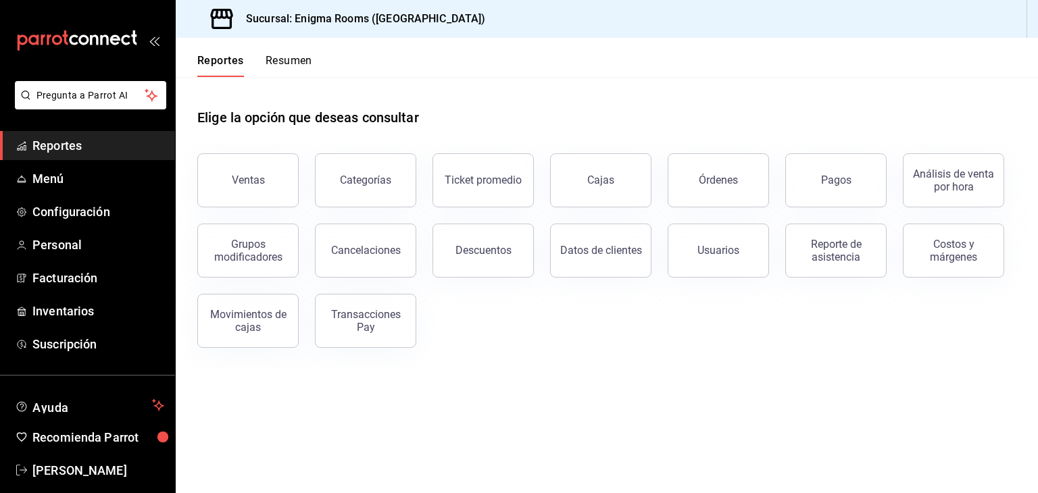
click at [702, 344] on div "Ventas Categorías Ticket promedio Cajas Órdenes Pagos Análisis de venta por hor…" at bounding box center [598, 242] width 835 height 211
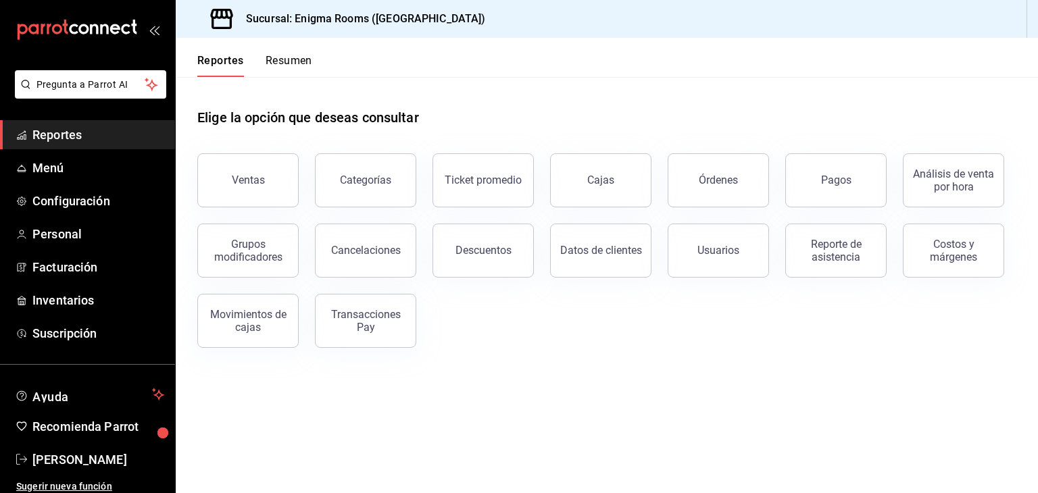
scroll to position [16, 0]
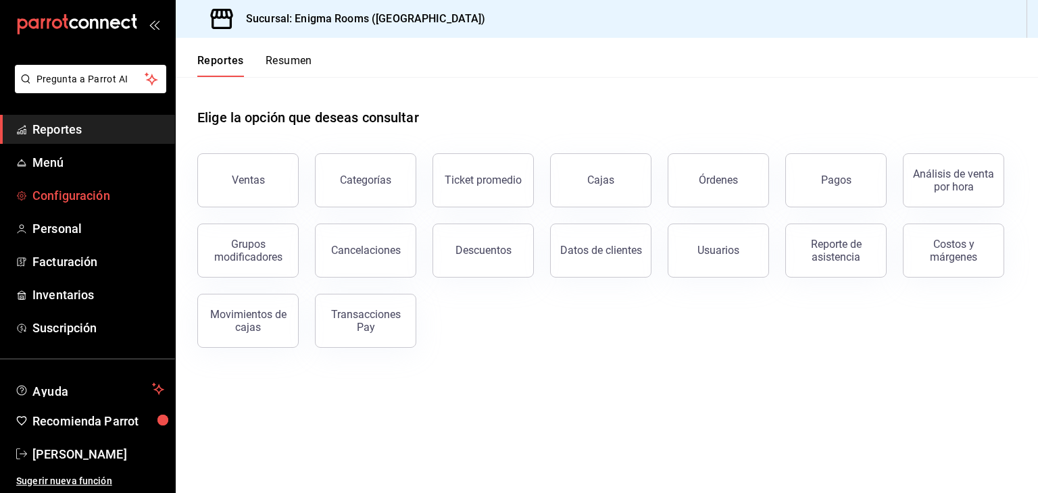
click at [81, 197] on span "Configuración" at bounding box center [98, 196] width 132 height 18
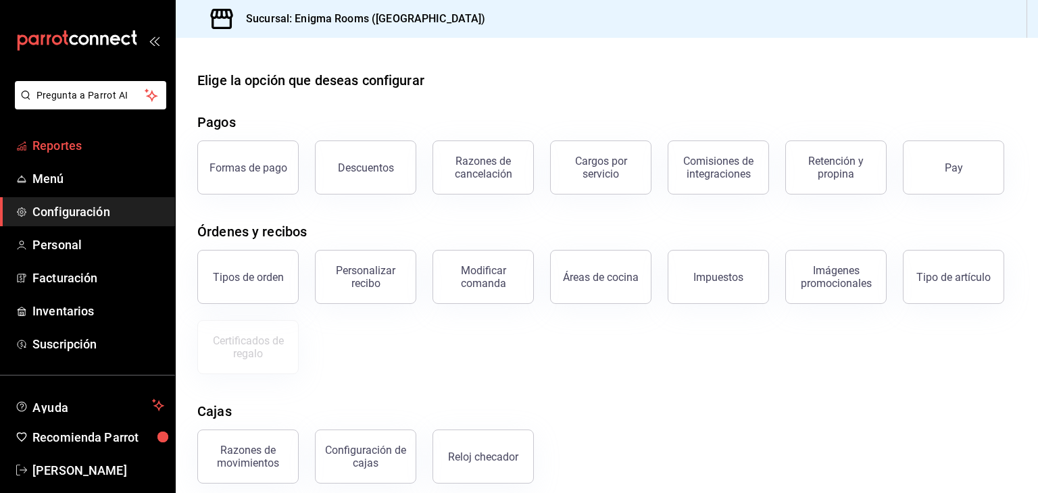
click at [56, 152] on span "Reportes" at bounding box center [98, 146] width 132 height 18
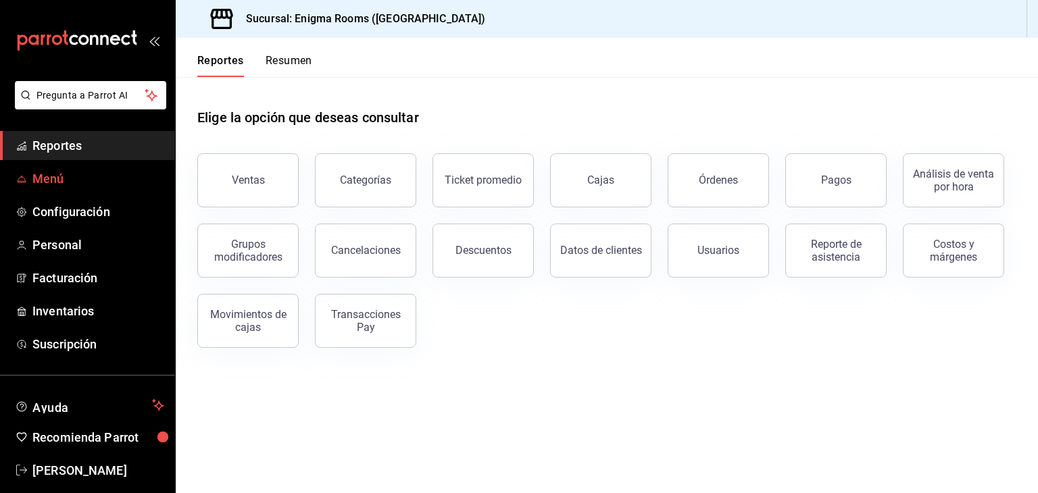
click at [77, 184] on span "Menú" at bounding box center [98, 179] width 132 height 18
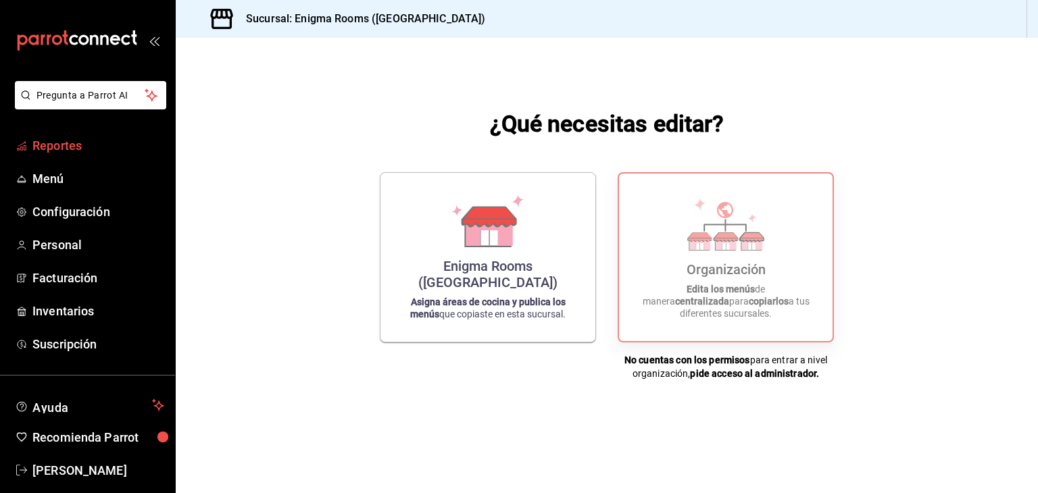
click at [64, 146] on span "Reportes" at bounding box center [98, 146] width 132 height 18
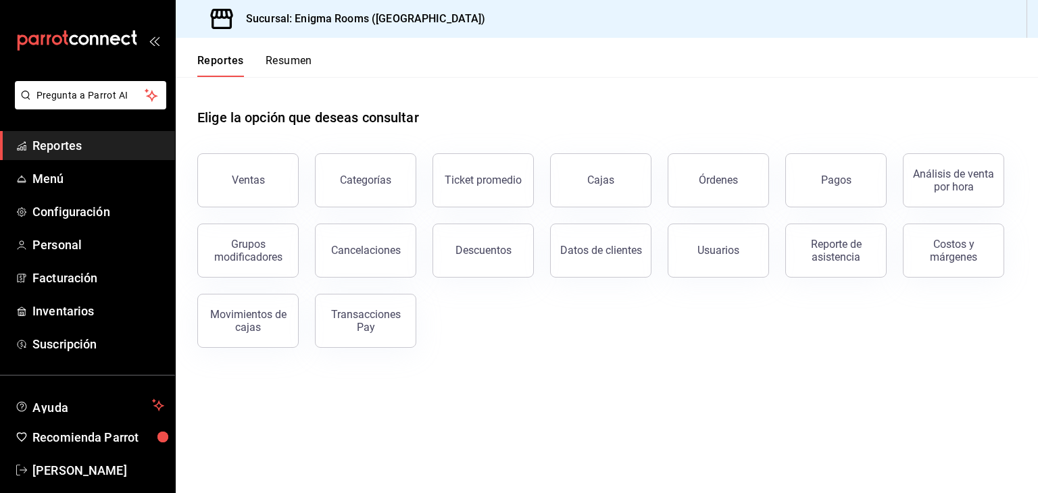
click at [684, 464] on main "Elige la opción que deseas consultar Ventas Categorías Ticket promedio Cajas Ór…" at bounding box center [607, 285] width 862 height 416
click at [673, 322] on div "Ventas Categorías Ticket promedio Cajas Órdenes Pagos Análisis de venta por hor…" at bounding box center [598, 242] width 835 height 211
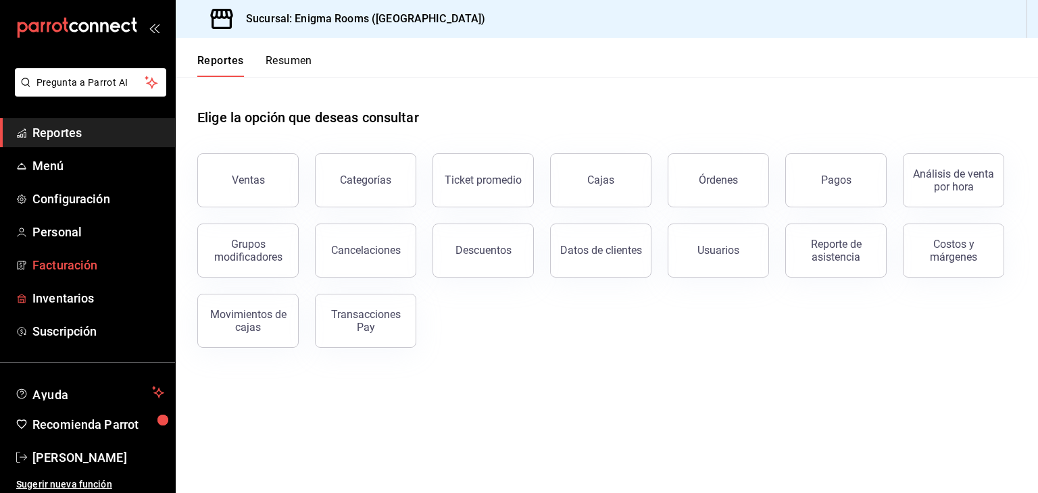
scroll to position [16, 0]
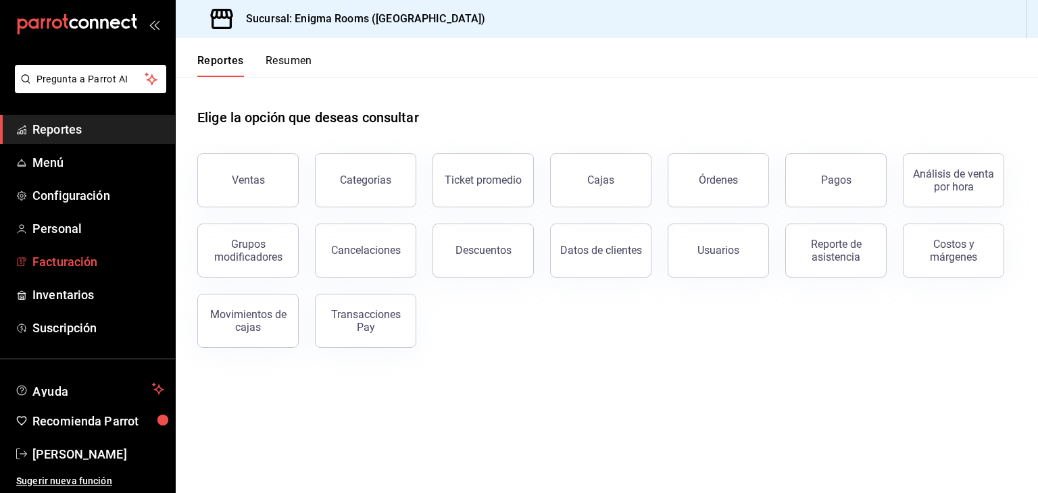
click at [58, 266] on span "Facturación" at bounding box center [98, 262] width 132 height 18
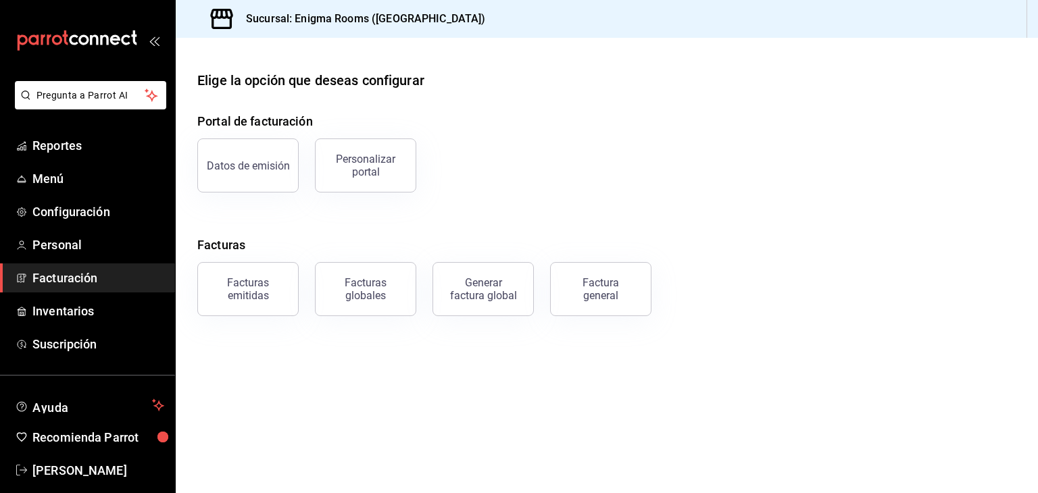
click at [499, 414] on main "Elige la opción que deseas configurar Portal de facturación Datos de emisión Pe…" at bounding box center [607, 265] width 862 height 455
